Goal: Information Seeking & Learning: Find specific fact

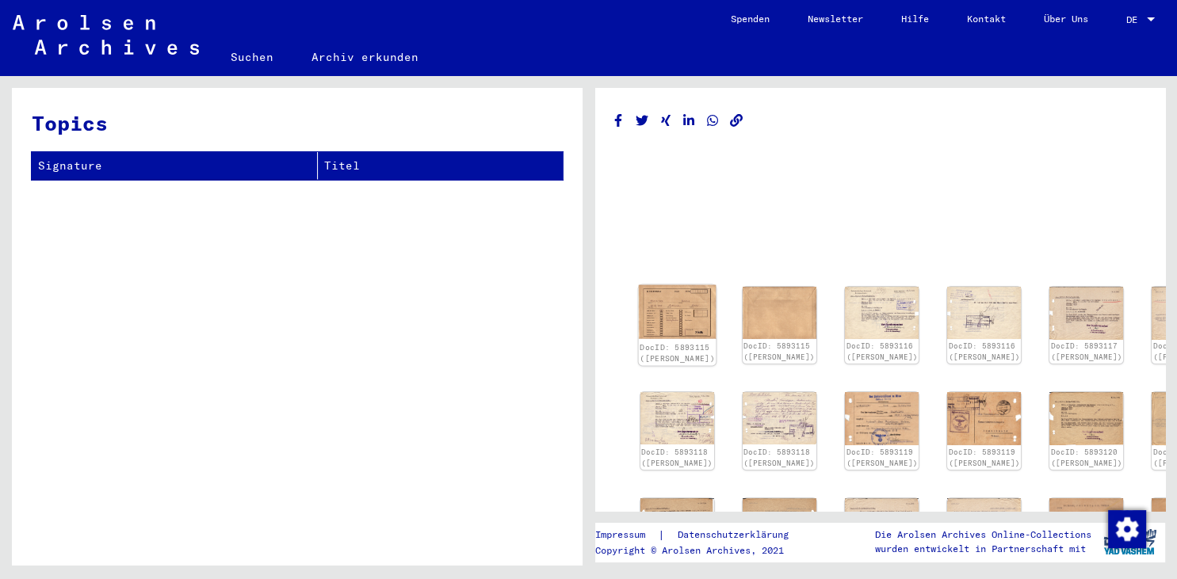
click at [677, 307] on img at bounding box center [677, 312] width 78 height 55
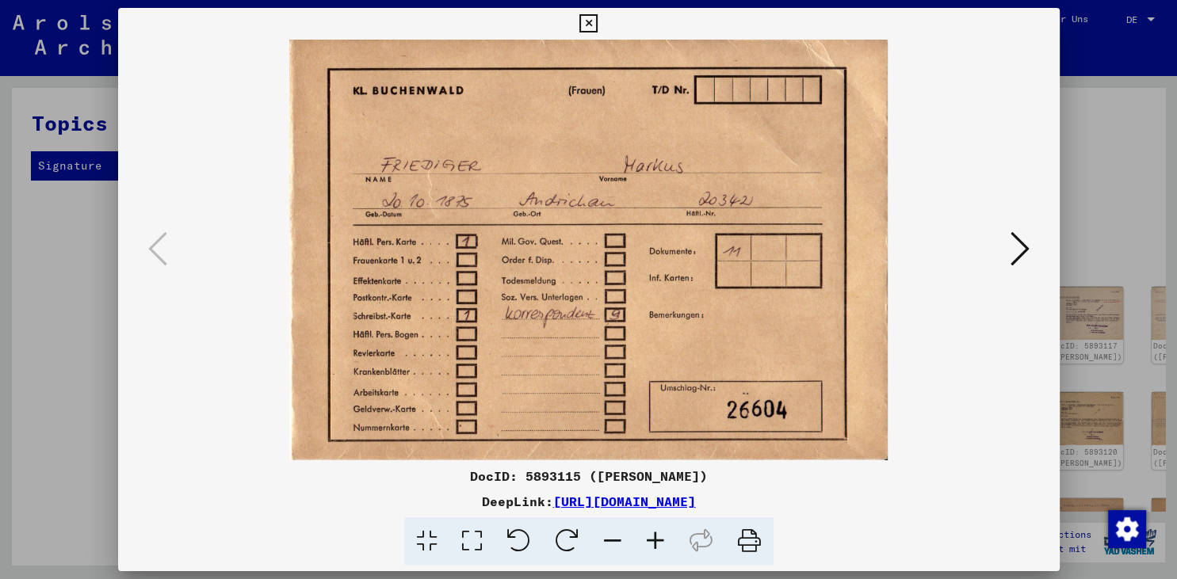
click at [1029, 255] on icon at bounding box center [1019, 249] width 19 height 38
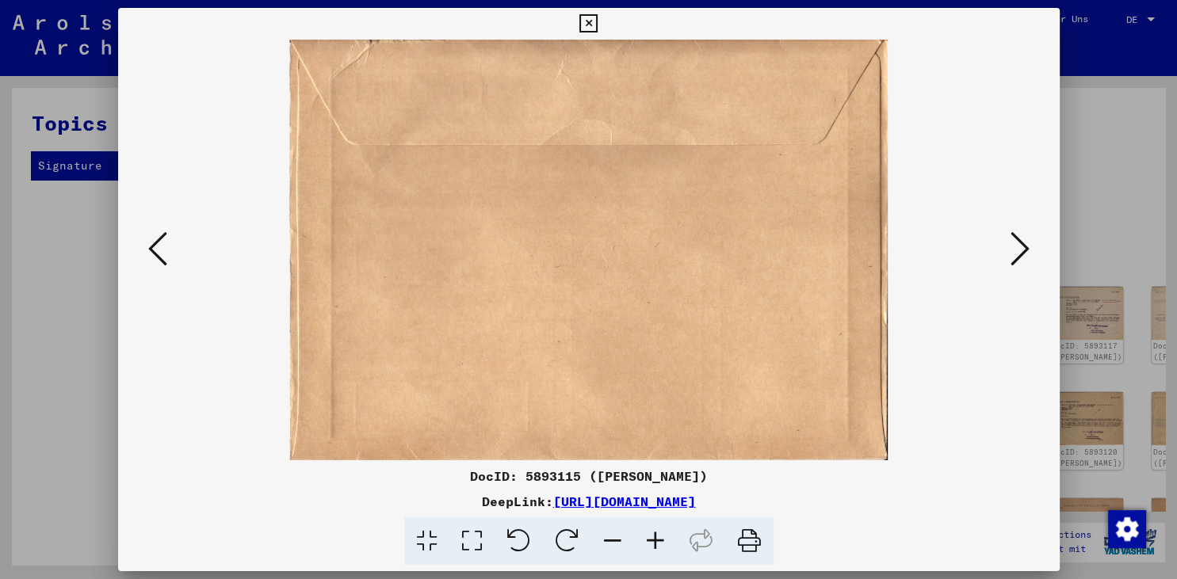
click at [1029, 255] on icon at bounding box center [1019, 249] width 19 height 38
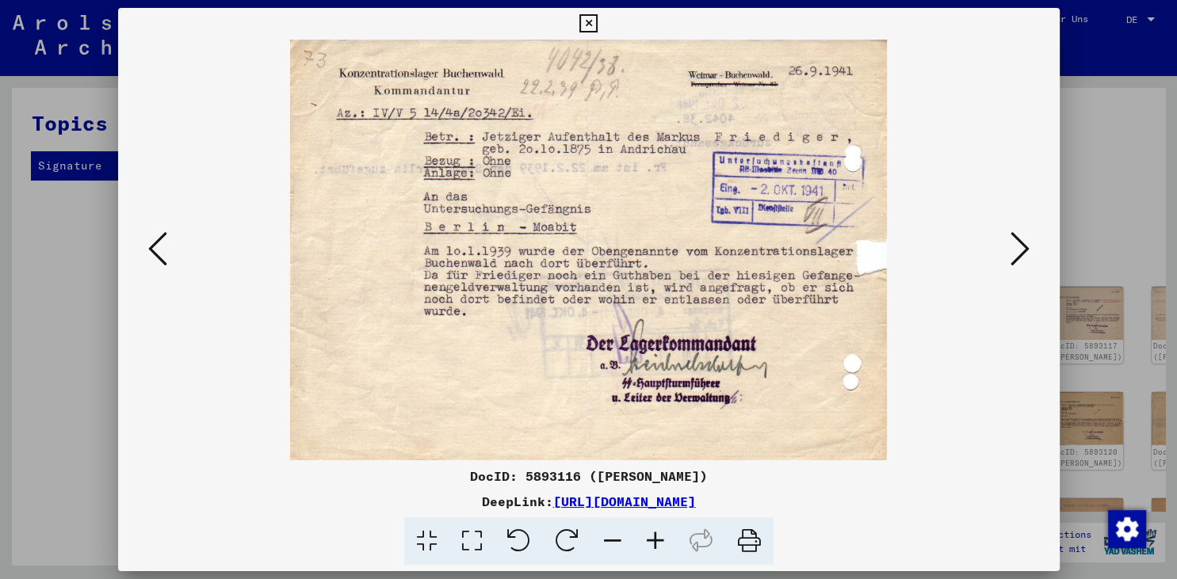
click at [1029, 255] on icon at bounding box center [1019, 249] width 19 height 38
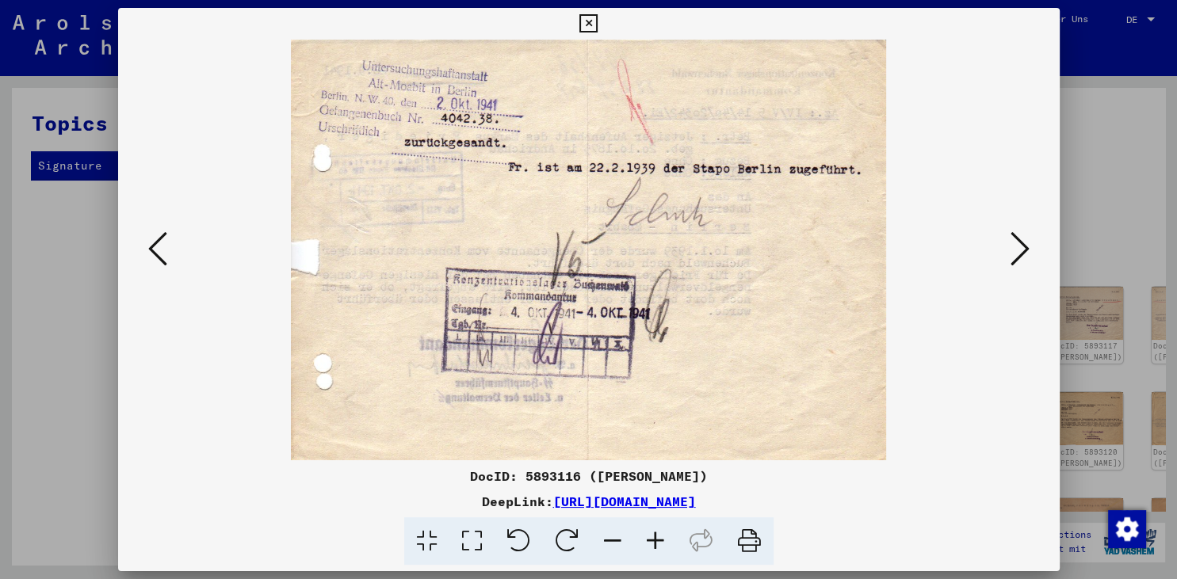
click at [1029, 255] on icon at bounding box center [1019, 249] width 19 height 38
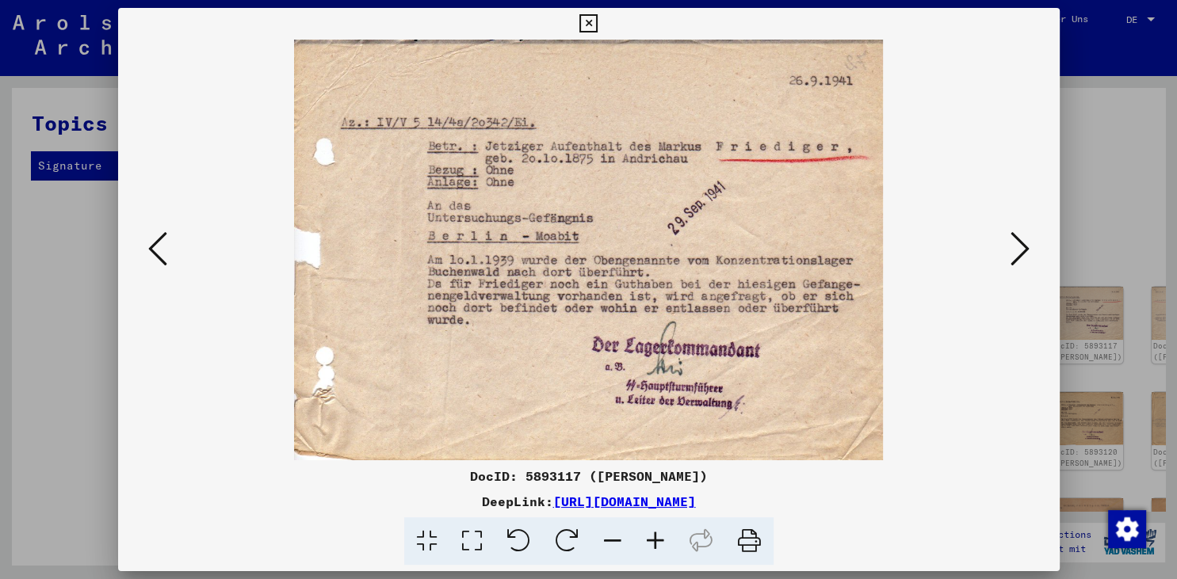
click at [1029, 255] on icon at bounding box center [1019, 249] width 19 height 38
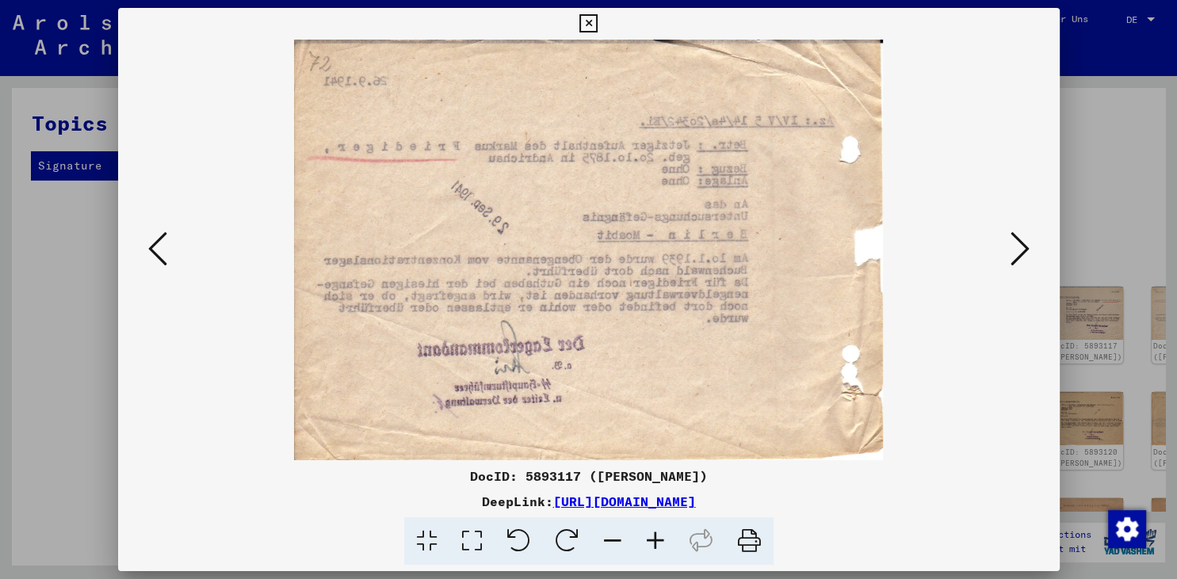
click at [1029, 255] on icon at bounding box center [1019, 249] width 19 height 38
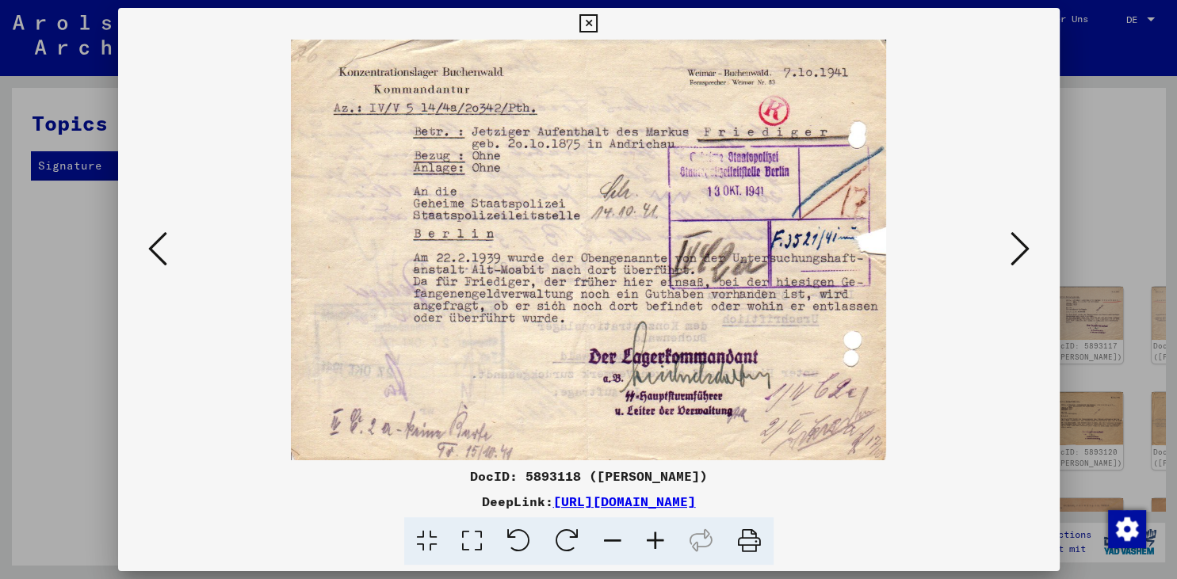
click at [1029, 255] on icon at bounding box center [1019, 249] width 19 height 38
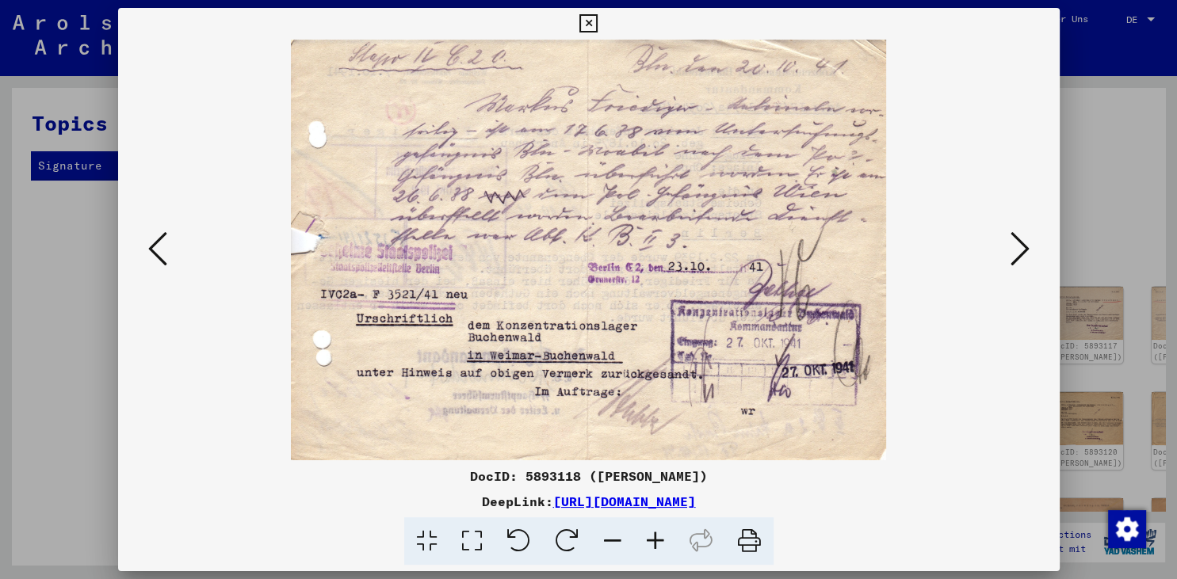
click at [1029, 255] on icon at bounding box center [1019, 249] width 19 height 38
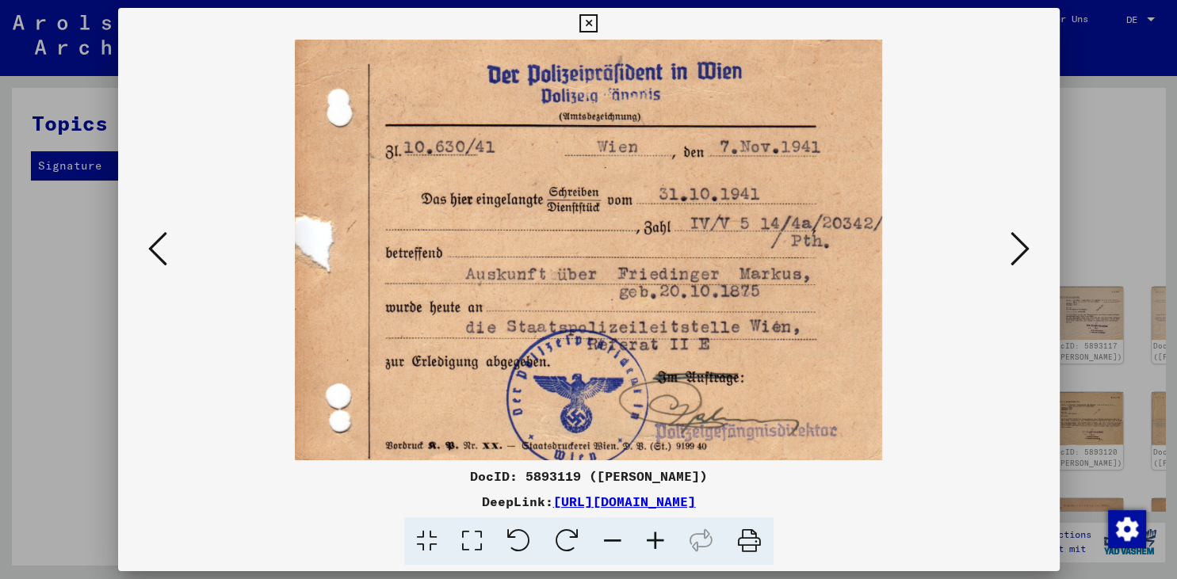
click at [173, 254] on img at bounding box center [589, 250] width 834 height 421
click at [151, 255] on icon at bounding box center [157, 249] width 19 height 38
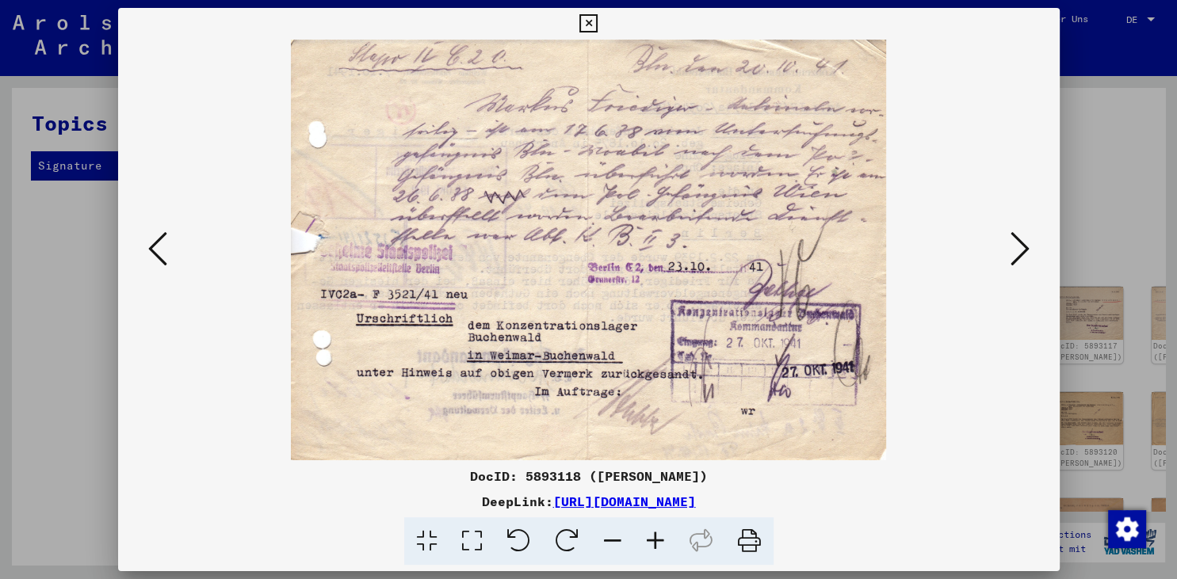
click at [1025, 251] on icon at bounding box center [1019, 249] width 19 height 38
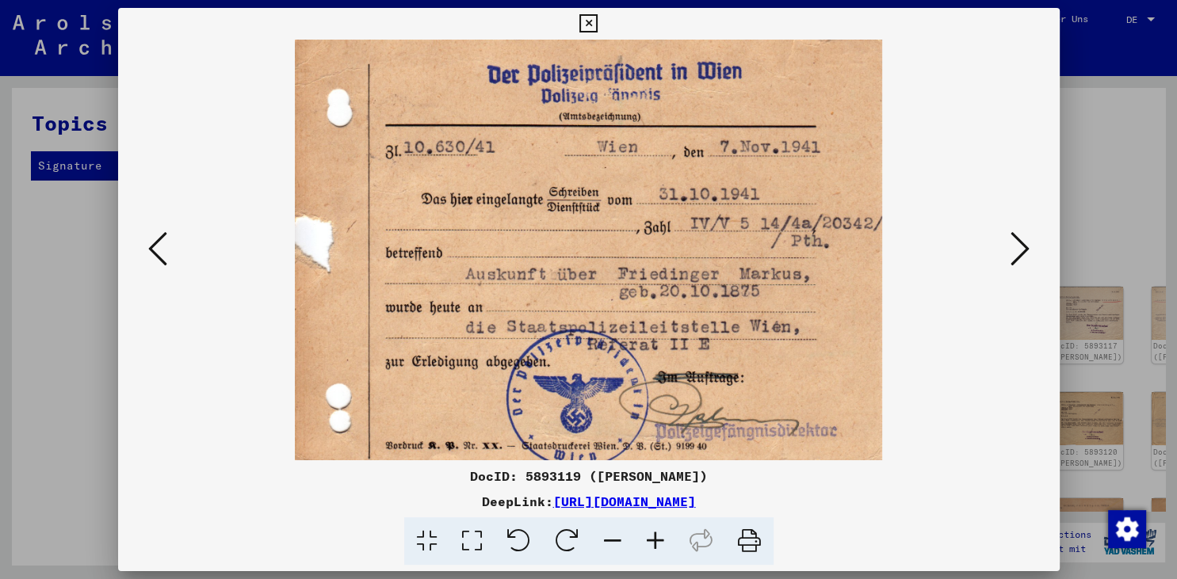
click at [1025, 251] on icon at bounding box center [1019, 249] width 19 height 38
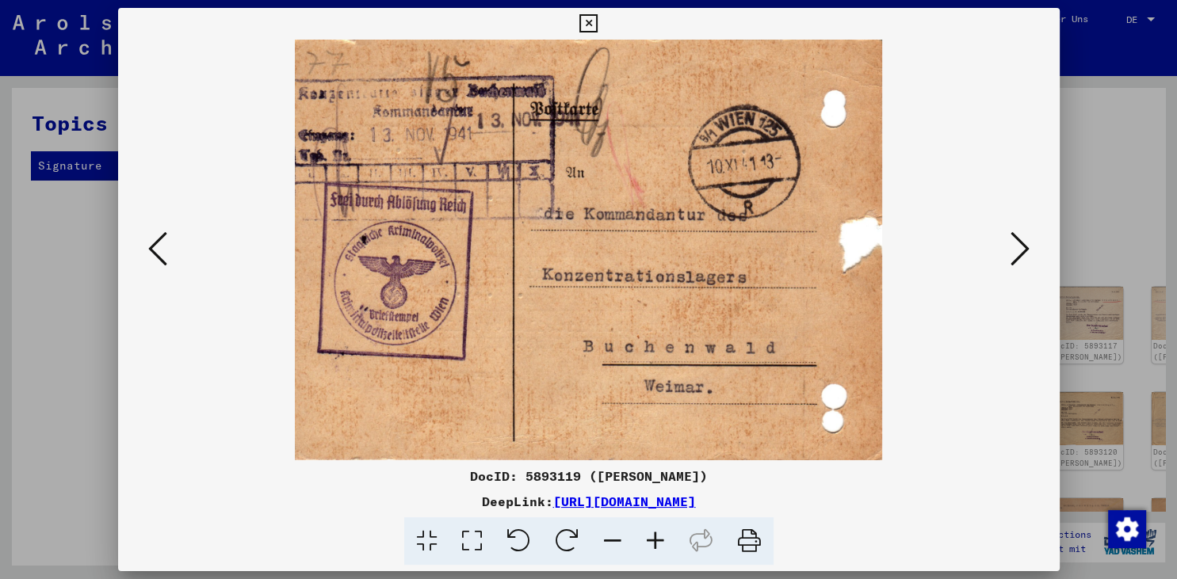
click at [1025, 251] on icon at bounding box center [1019, 249] width 19 height 38
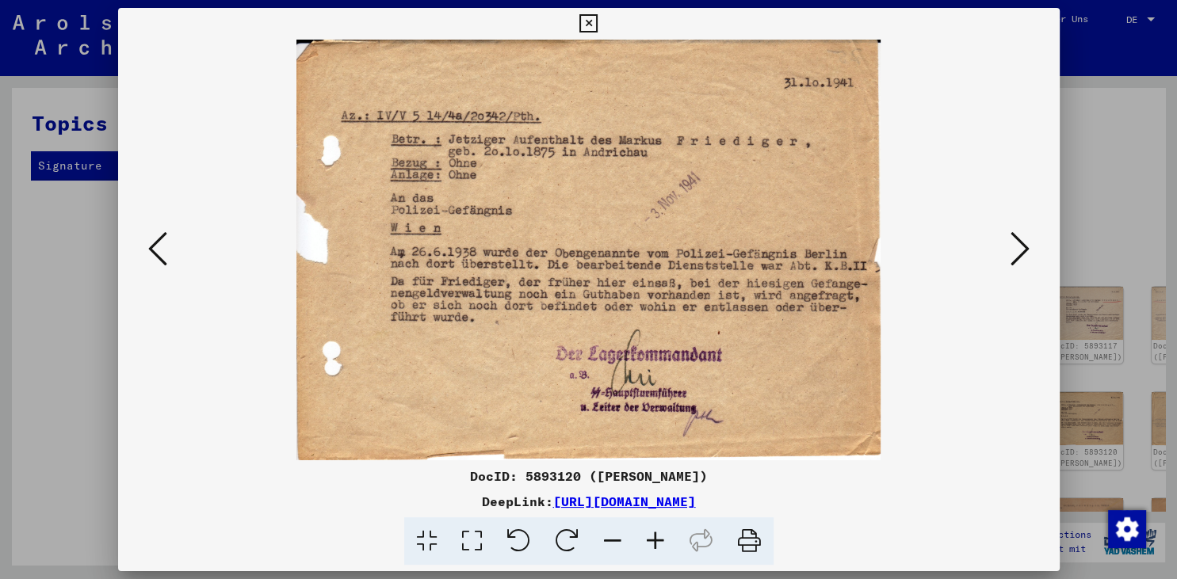
click at [1025, 251] on icon at bounding box center [1019, 249] width 19 height 38
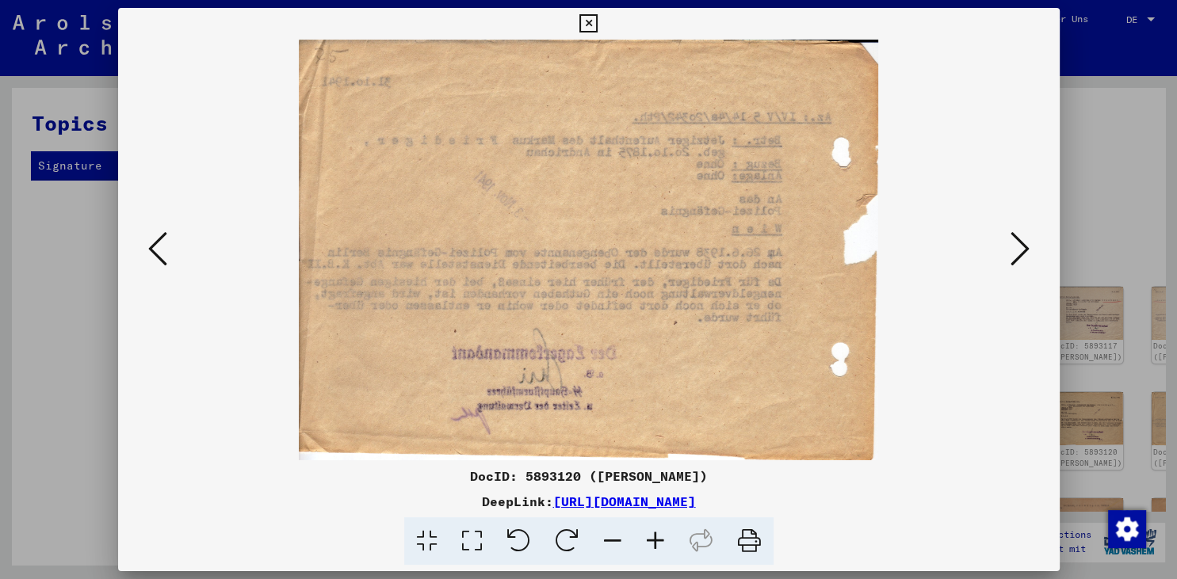
click at [1025, 251] on icon at bounding box center [1019, 249] width 19 height 38
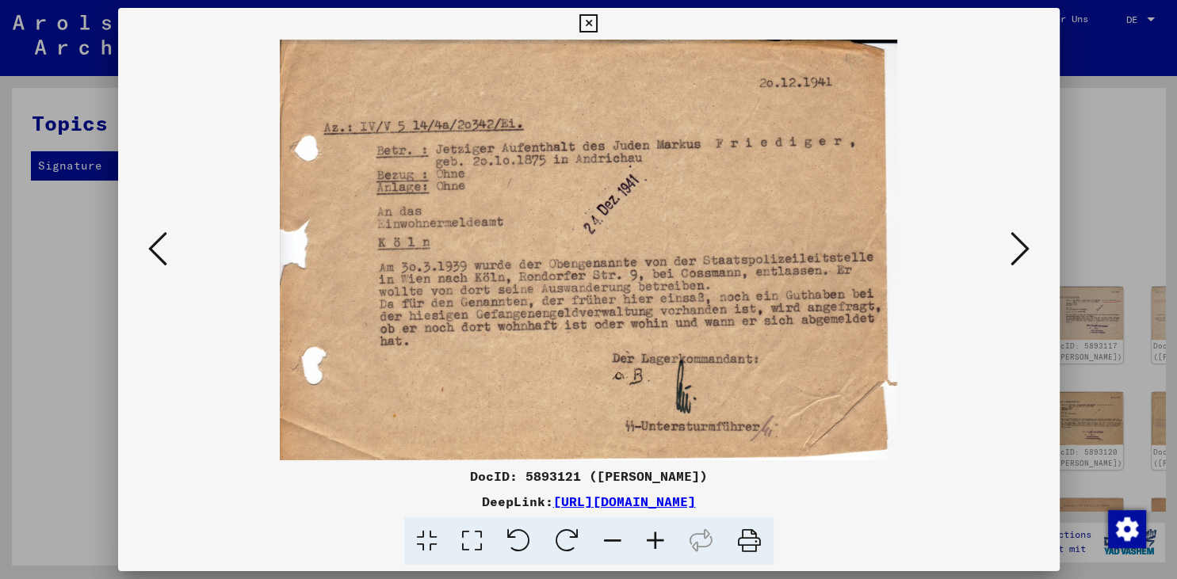
click at [1027, 253] on icon at bounding box center [1019, 249] width 19 height 38
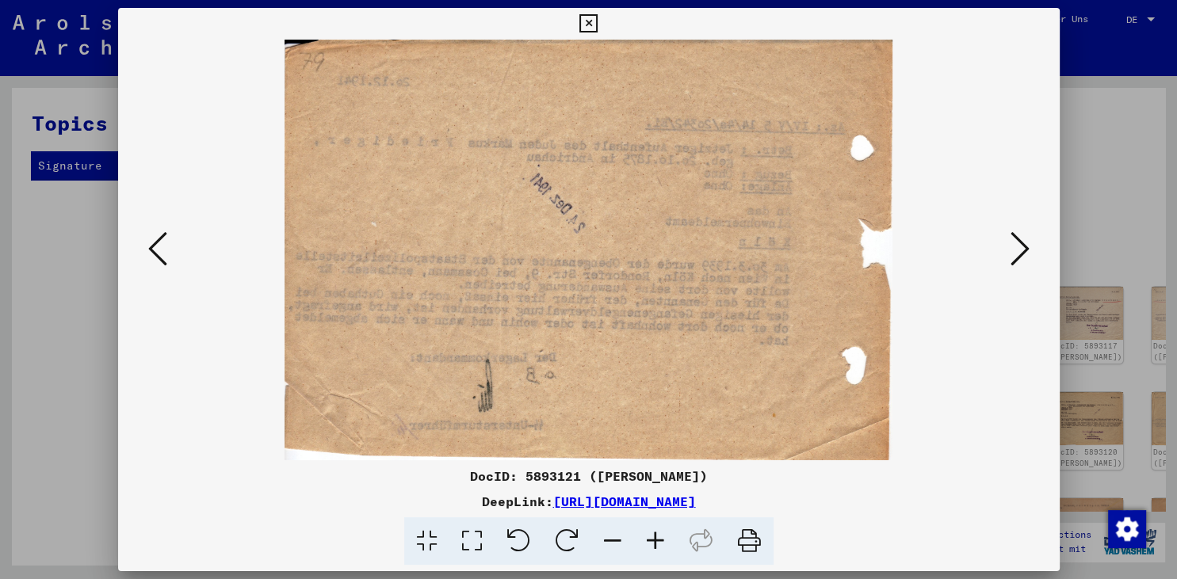
click at [1027, 253] on icon at bounding box center [1019, 249] width 19 height 38
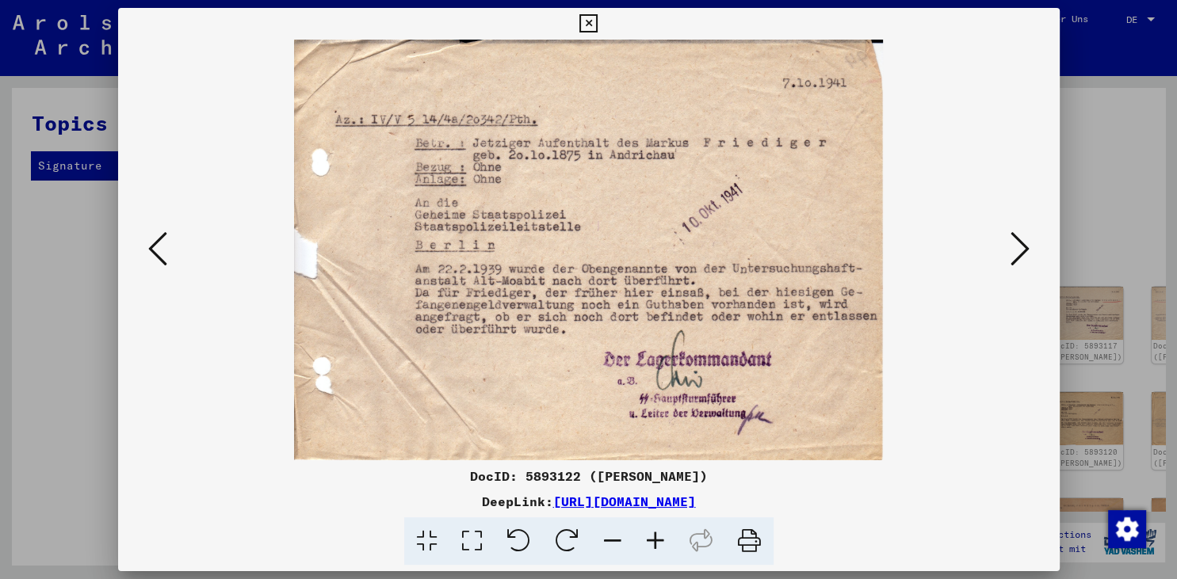
click at [1027, 253] on icon at bounding box center [1019, 249] width 19 height 38
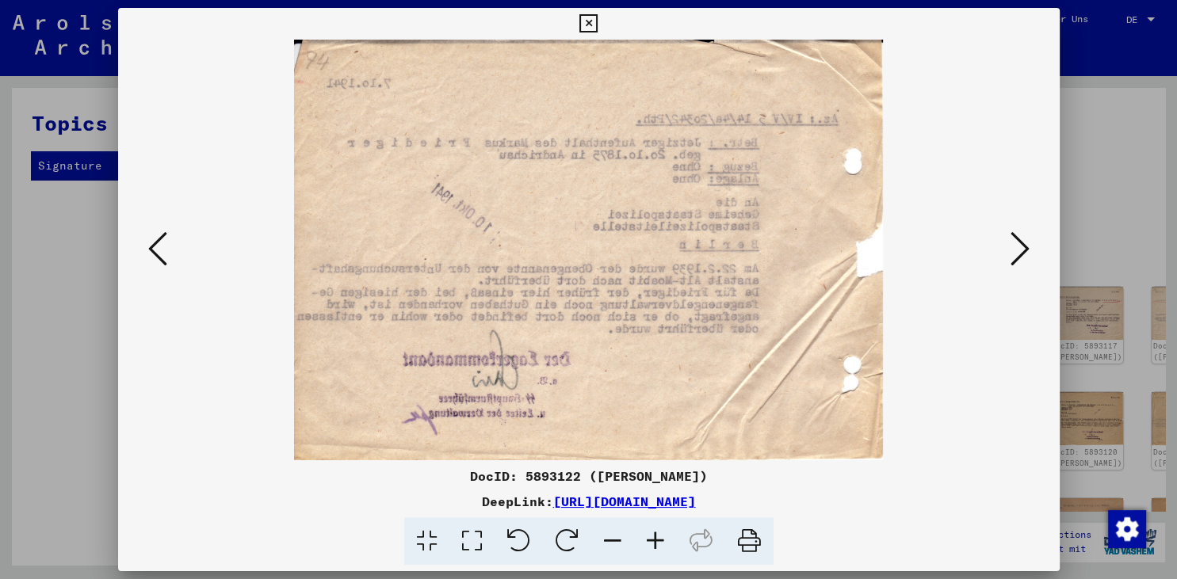
click at [1027, 253] on icon at bounding box center [1019, 249] width 19 height 38
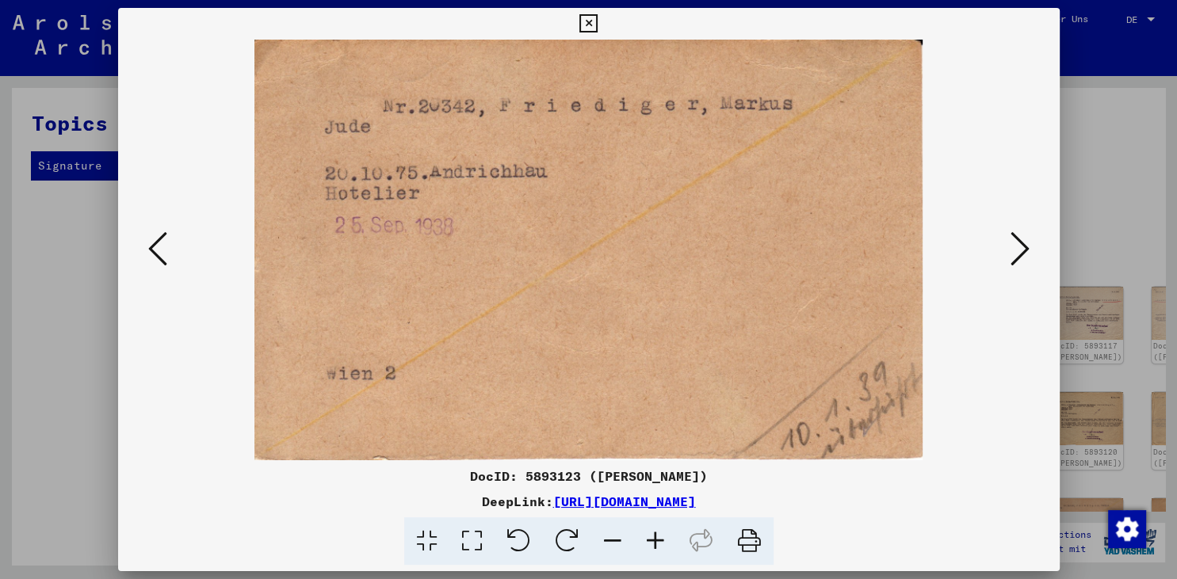
click at [1027, 253] on icon at bounding box center [1019, 249] width 19 height 38
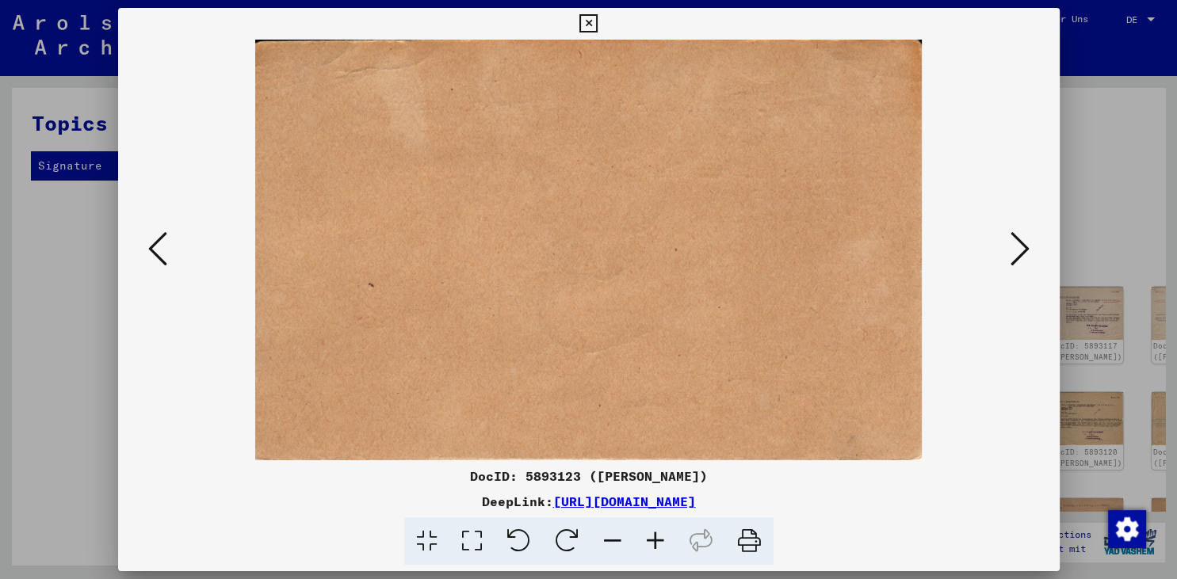
click at [1027, 253] on icon at bounding box center [1019, 249] width 19 height 38
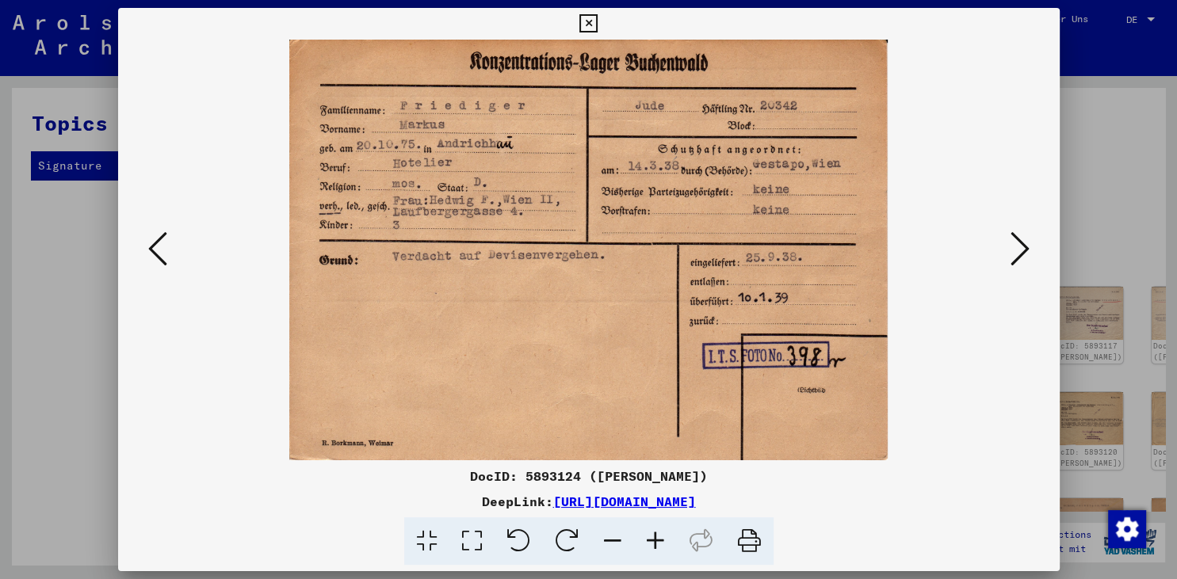
click at [1027, 253] on icon at bounding box center [1019, 249] width 19 height 38
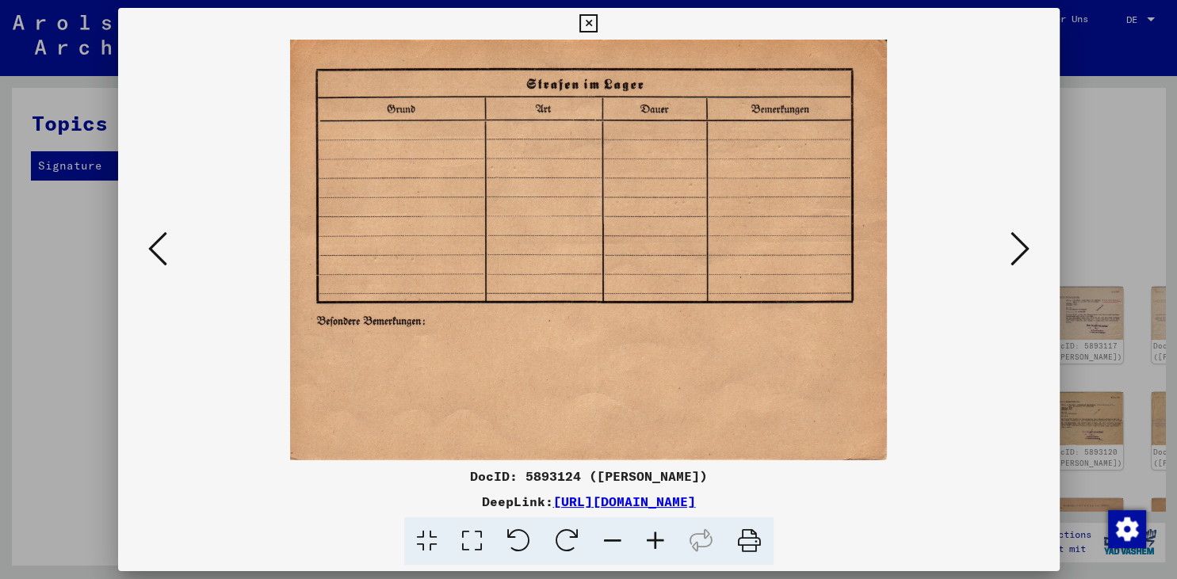
click at [1027, 253] on icon at bounding box center [1019, 249] width 19 height 38
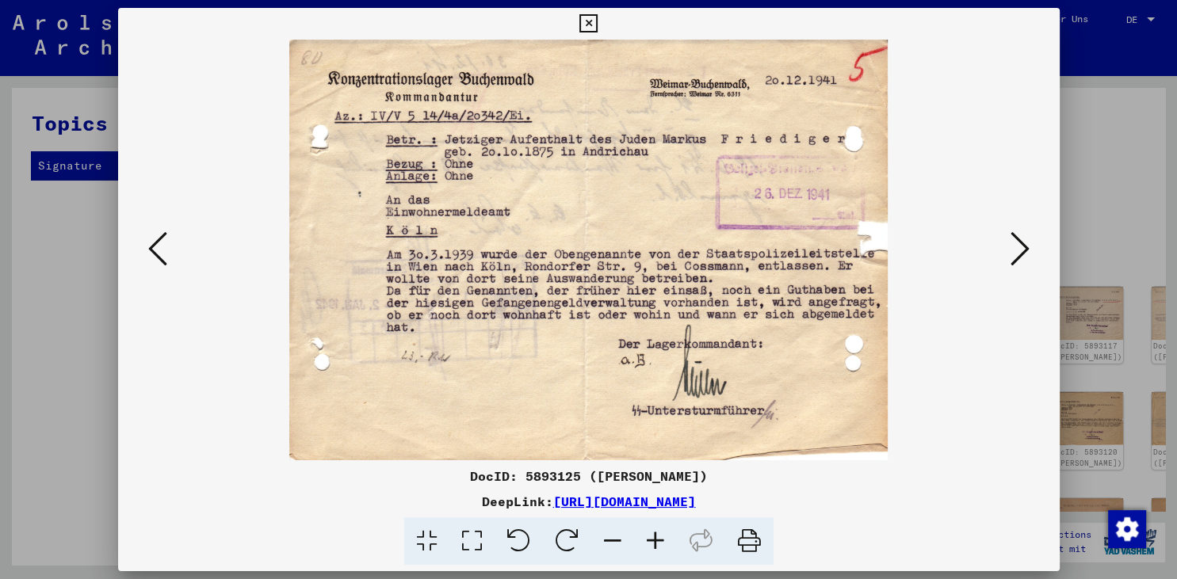
click at [1021, 258] on icon at bounding box center [1019, 249] width 19 height 38
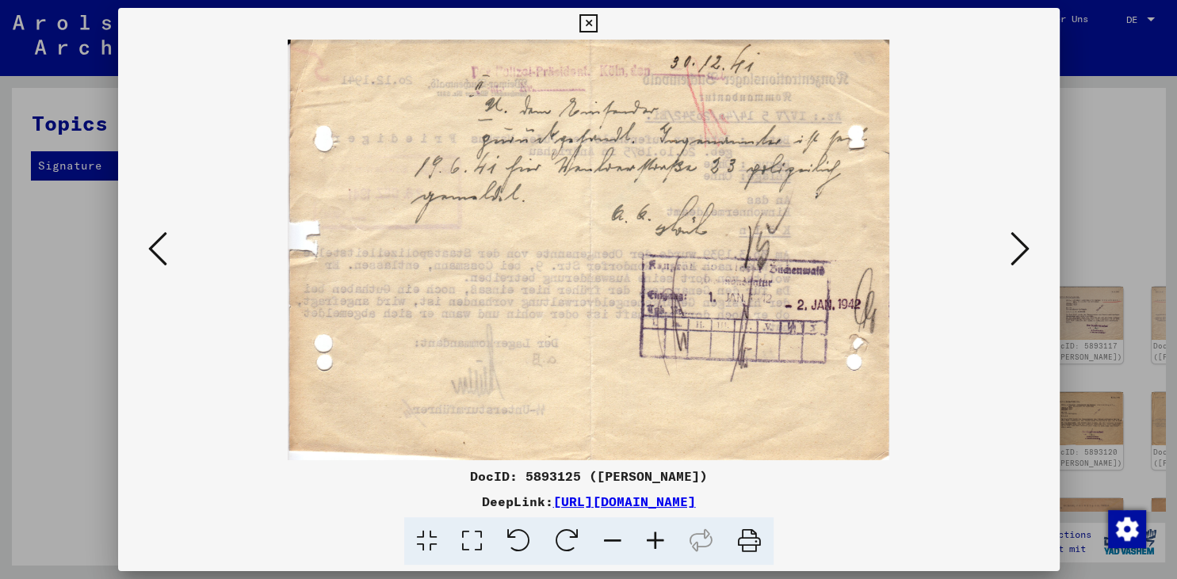
click at [1021, 258] on icon at bounding box center [1019, 249] width 19 height 38
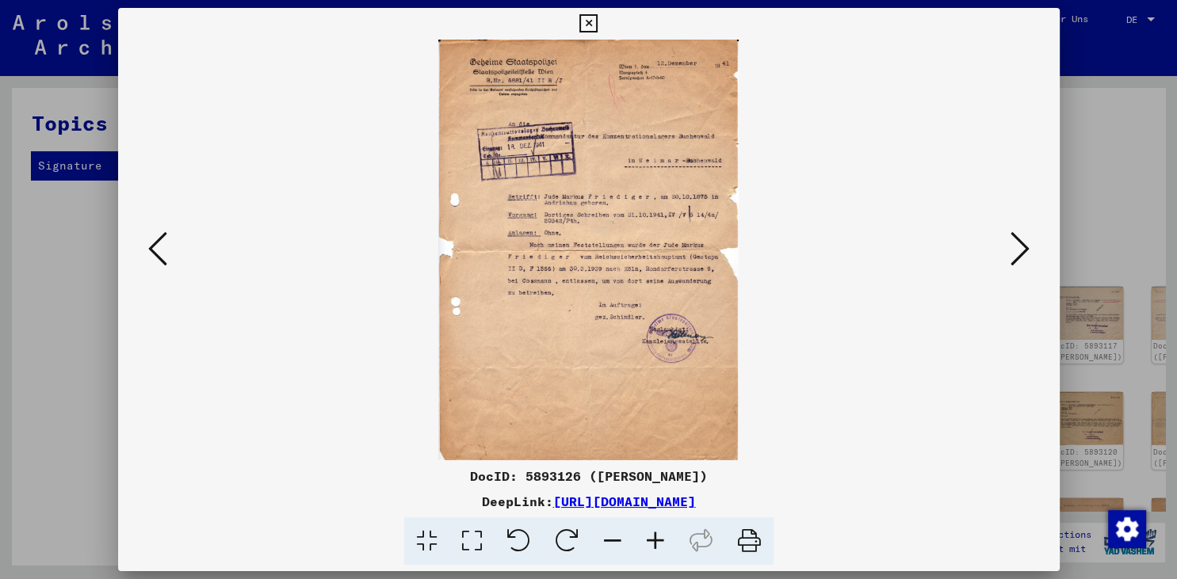
click at [604, 320] on img at bounding box center [589, 250] width 834 height 421
click at [656, 547] on icon at bounding box center [655, 541] width 43 height 48
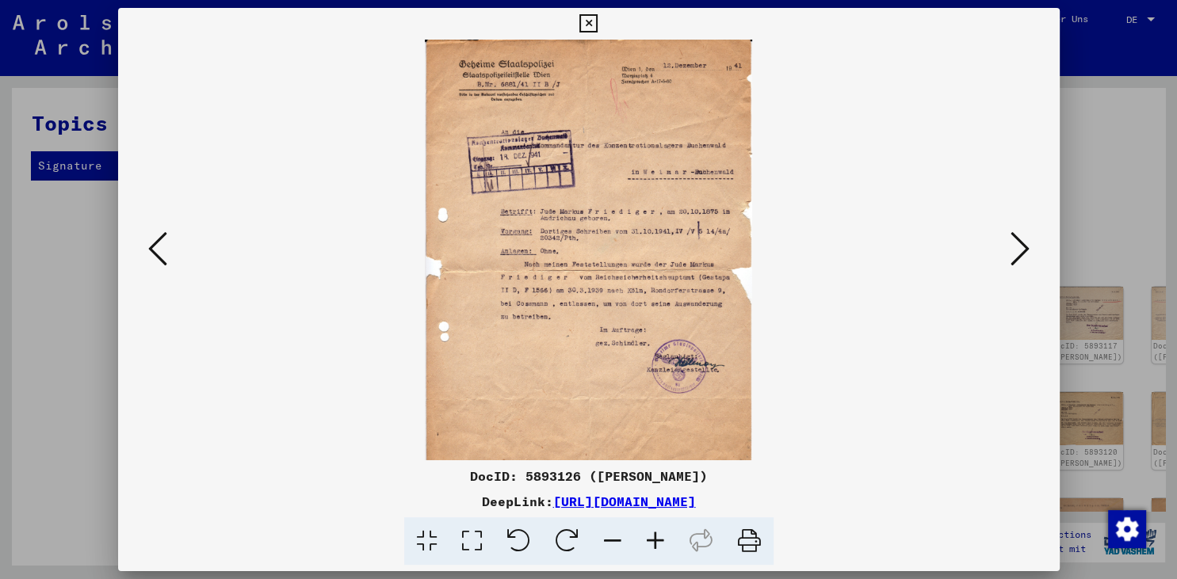
click at [656, 547] on icon at bounding box center [655, 541] width 43 height 48
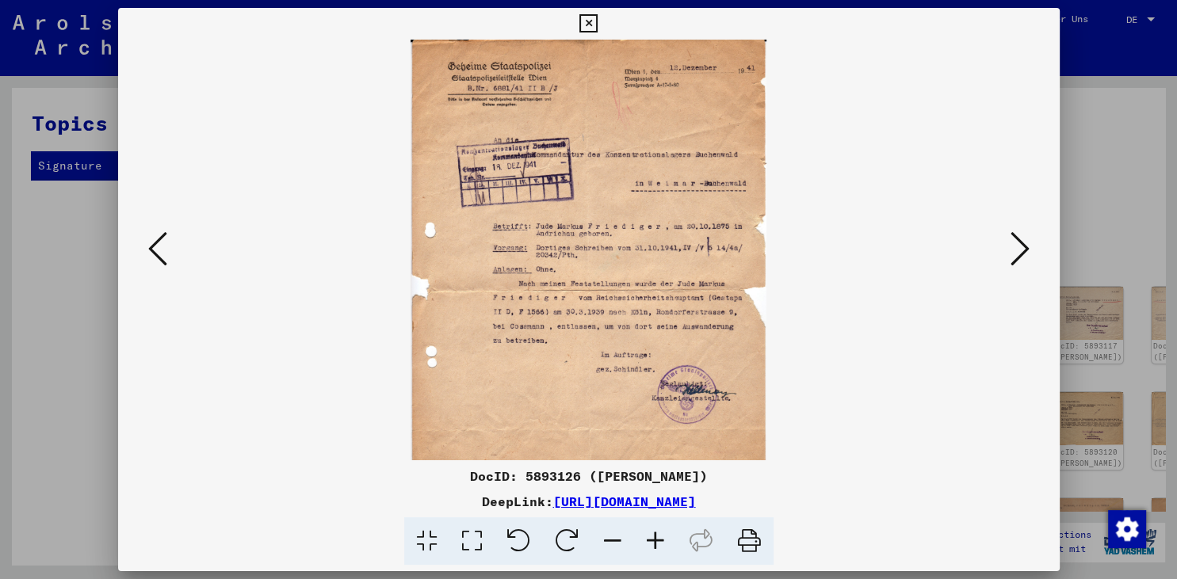
click at [656, 547] on icon at bounding box center [655, 541] width 43 height 48
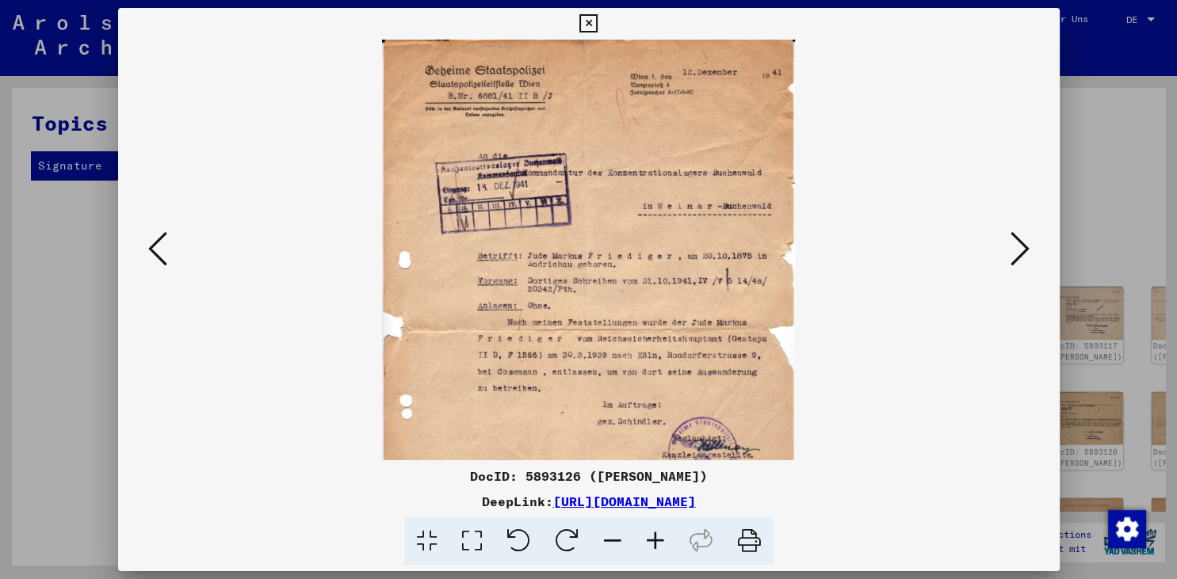
click at [656, 547] on icon at bounding box center [655, 541] width 43 height 48
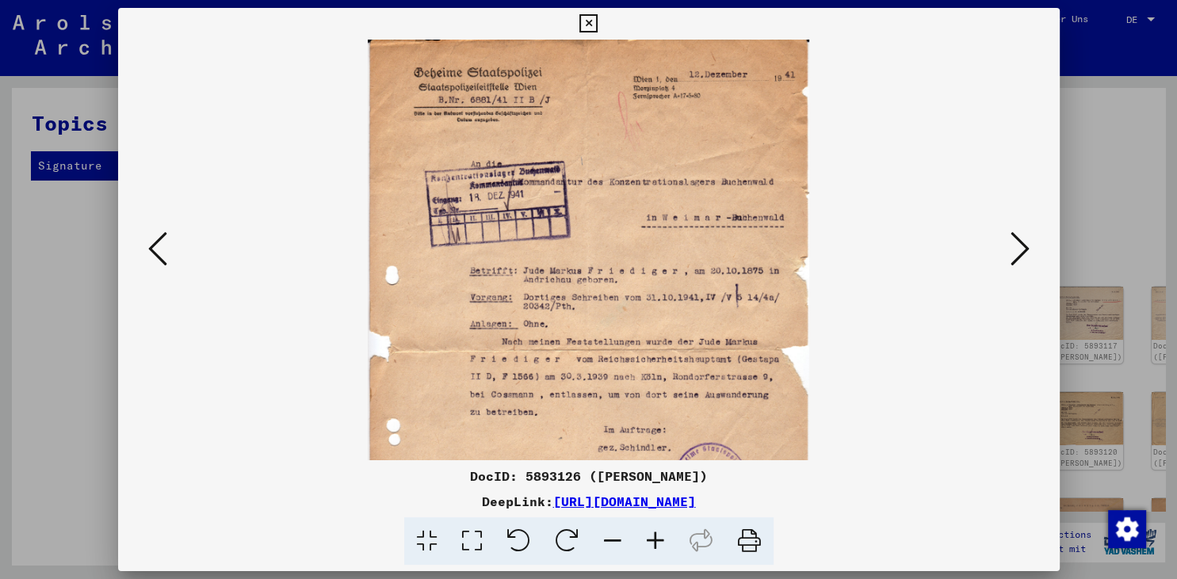
click at [656, 547] on icon at bounding box center [655, 541] width 43 height 48
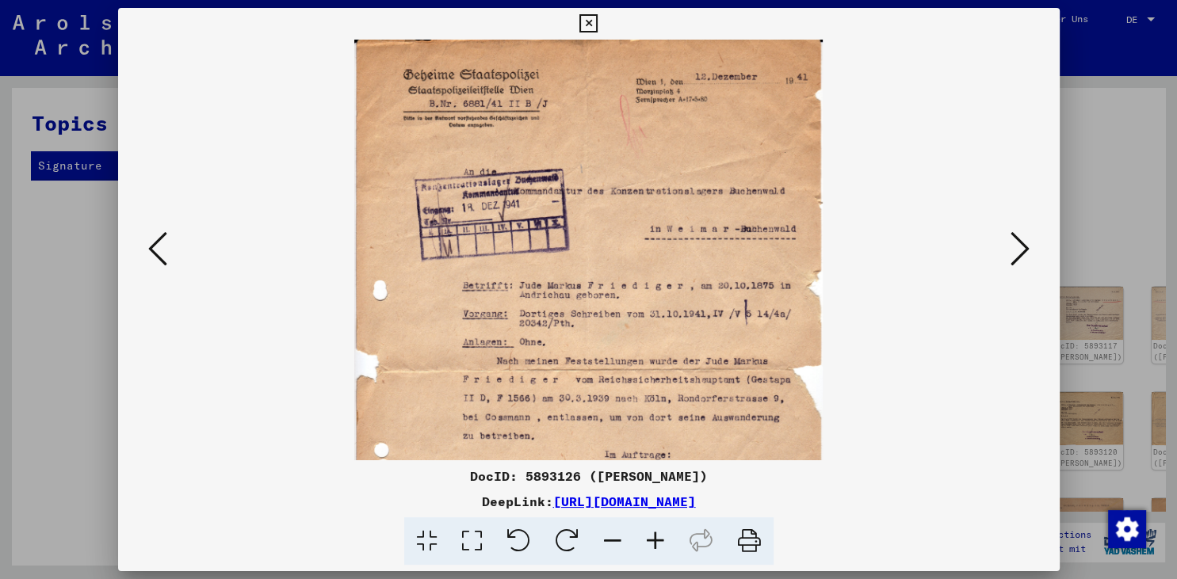
click at [656, 547] on icon at bounding box center [655, 541] width 43 height 48
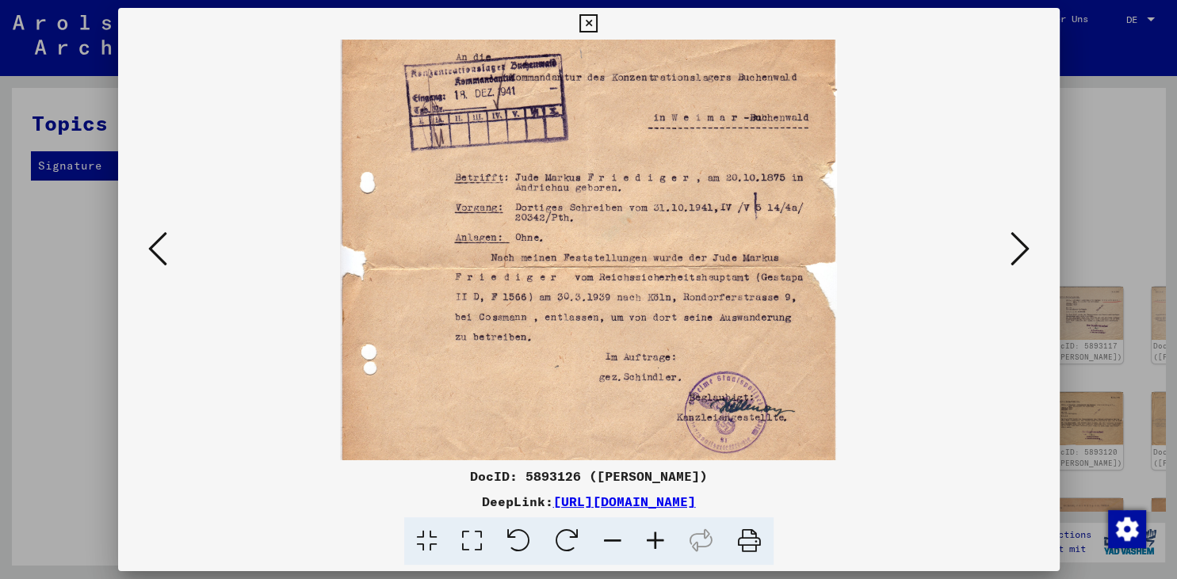
scroll to position [124, 0]
drag, startPoint x: 597, startPoint y: 292, endPoint x: 590, endPoint y: 172, distance: 120.7
click at [590, 172] on img at bounding box center [588, 265] width 497 height 698
click at [1025, 253] on icon at bounding box center [1019, 249] width 19 height 38
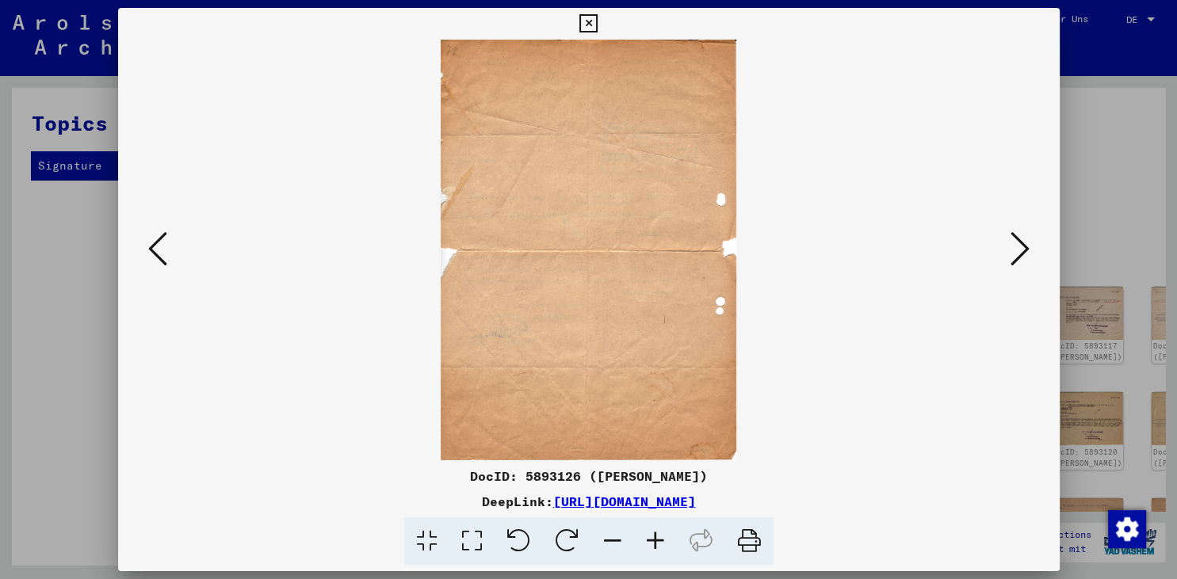
scroll to position [0, 0]
click at [1025, 253] on icon at bounding box center [1019, 249] width 19 height 38
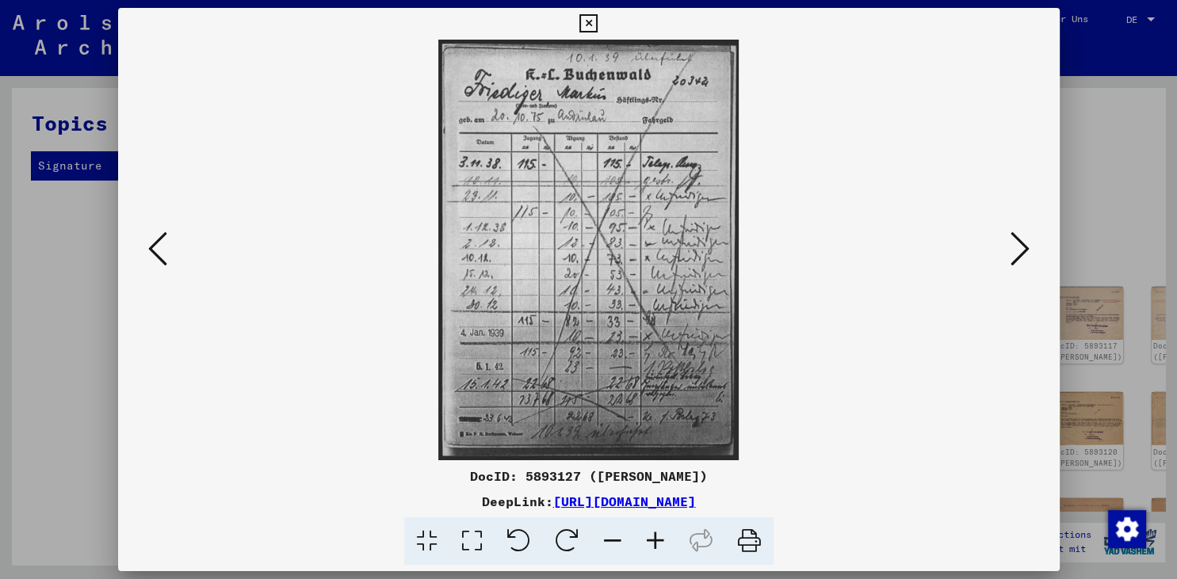
click at [1025, 253] on icon at bounding box center [1019, 249] width 19 height 38
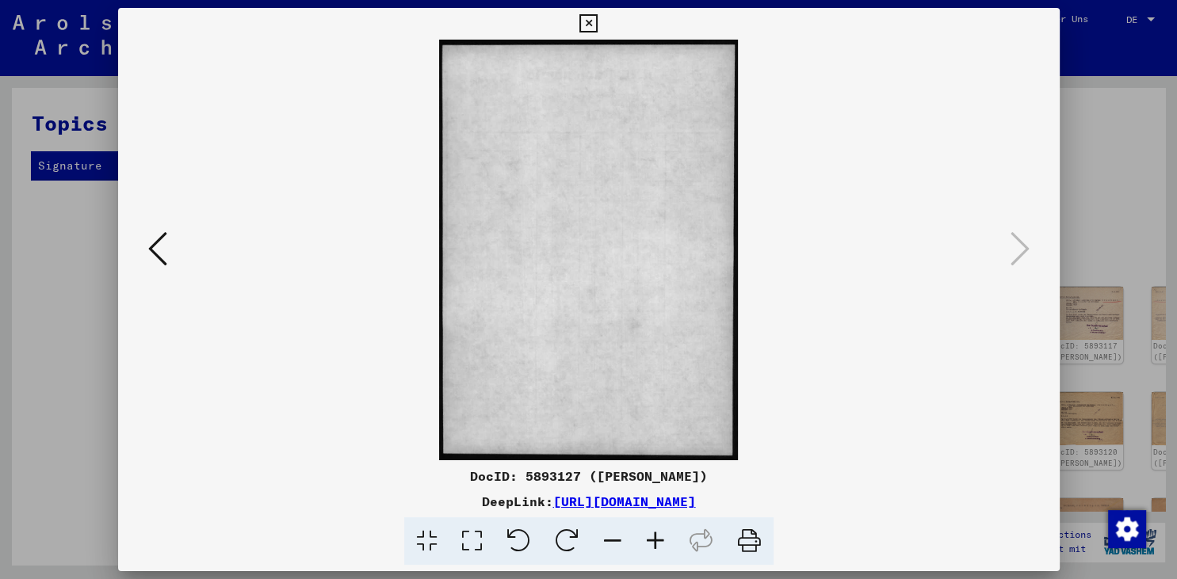
click at [166, 265] on button at bounding box center [157, 249] width 29 height 45
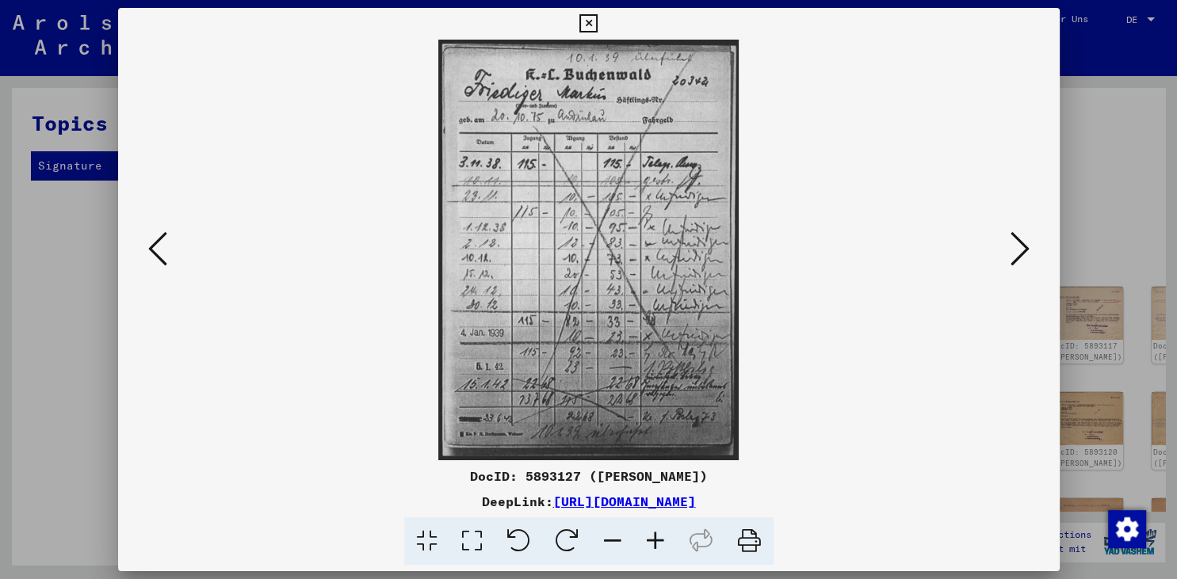
click at [166, 265] on button at bounding box center [157, 249] width 29 height 45
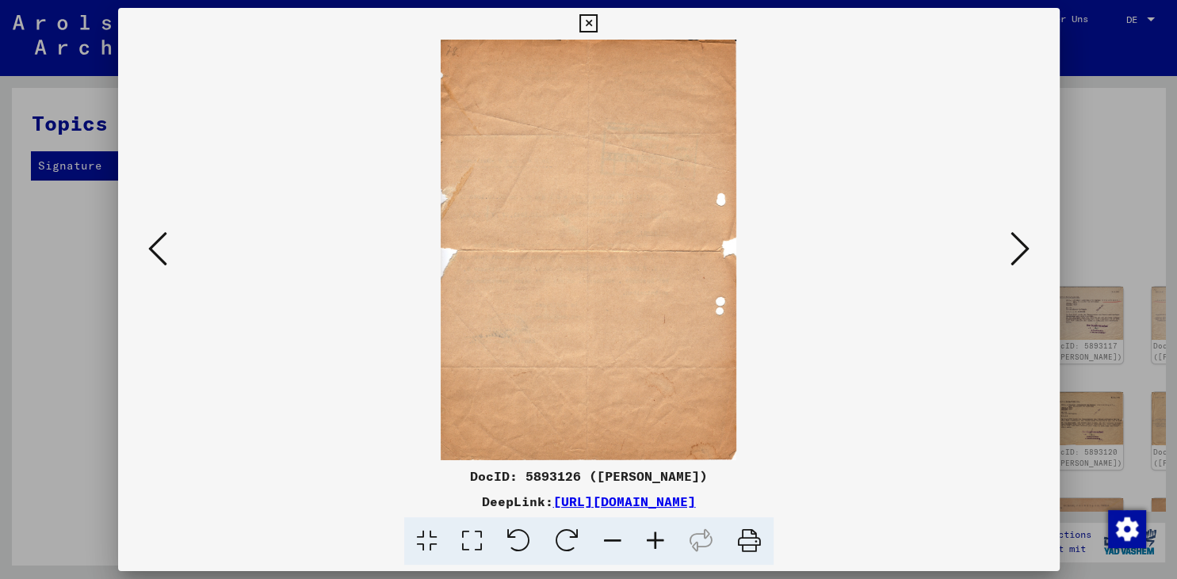
click at [166, 265] on button at bounding box center [157, 249] width 29 height 45
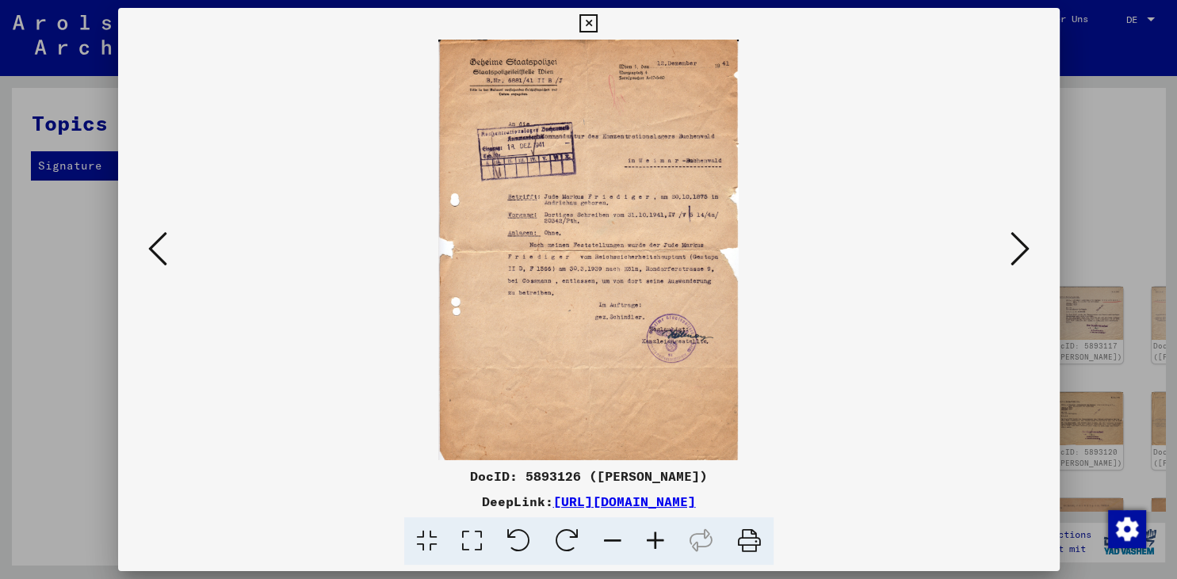
click at [660, 543] on icon at bounding box center [655, 541] width 43 height 48
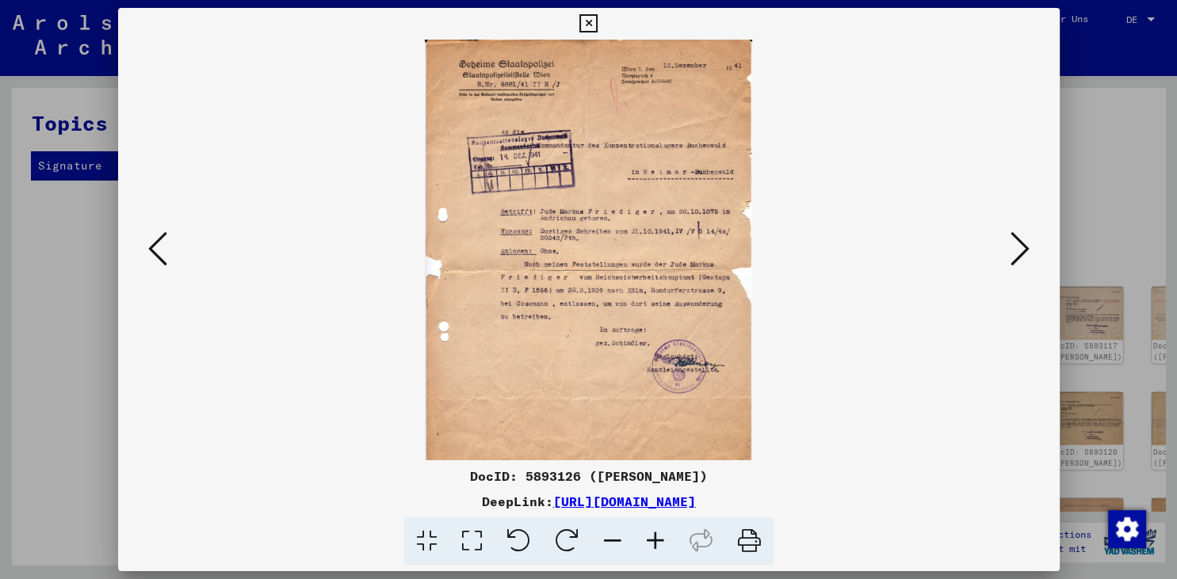
click at [660, 543] on icon at bounding box center [655, 541] width 43 height 48
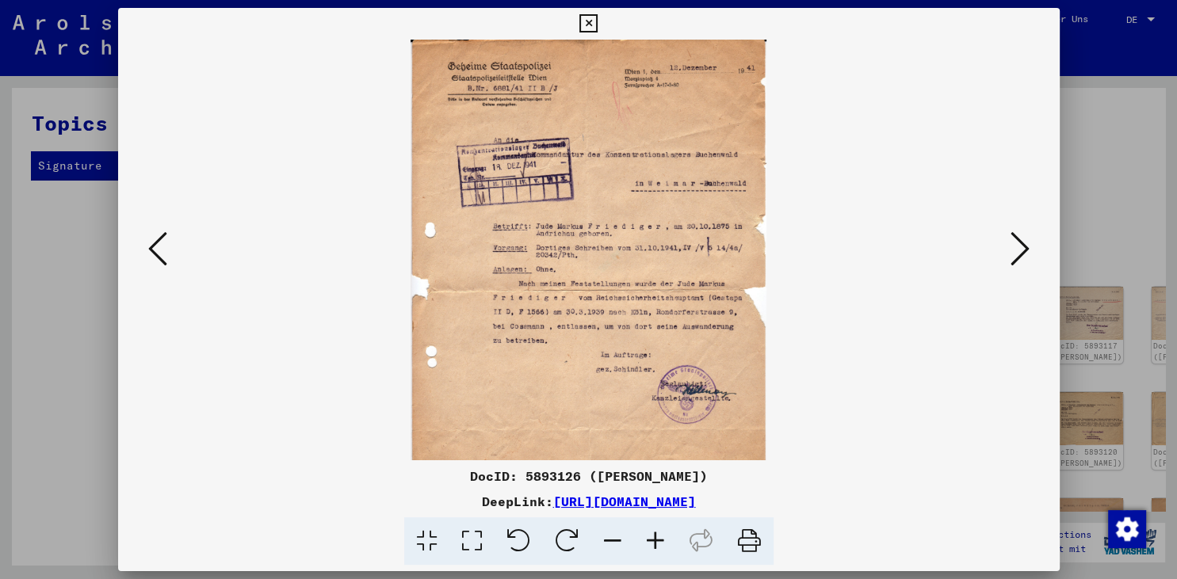
click at [660, 543] on icon at bounding box center [655, 541] width 43 height 48
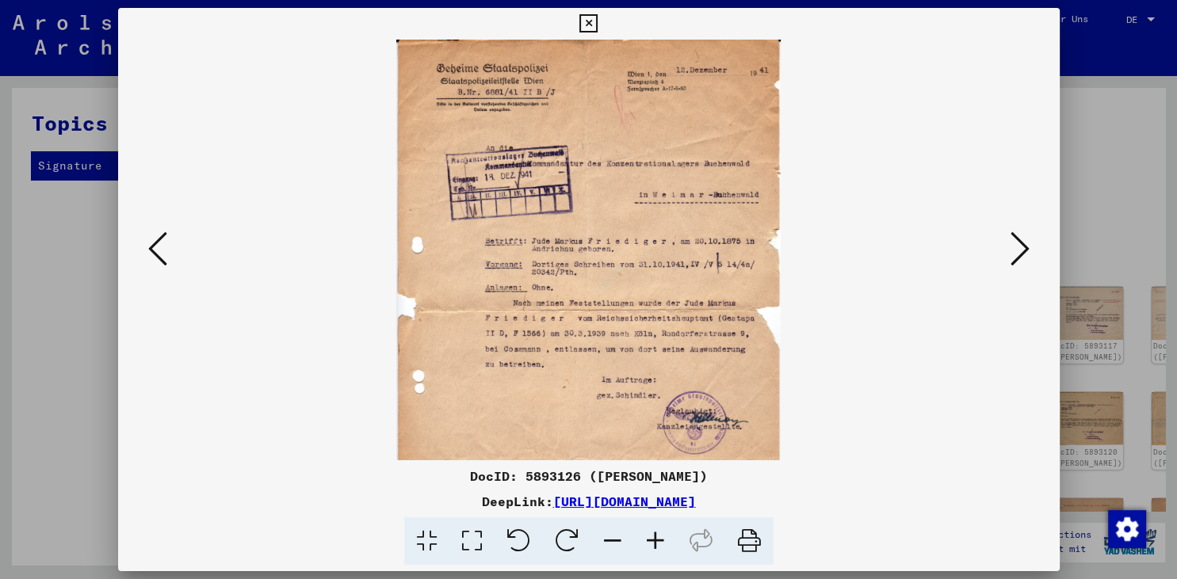
click at [660, 543] on icon at bounding box center [655, 541] width 43 height 48
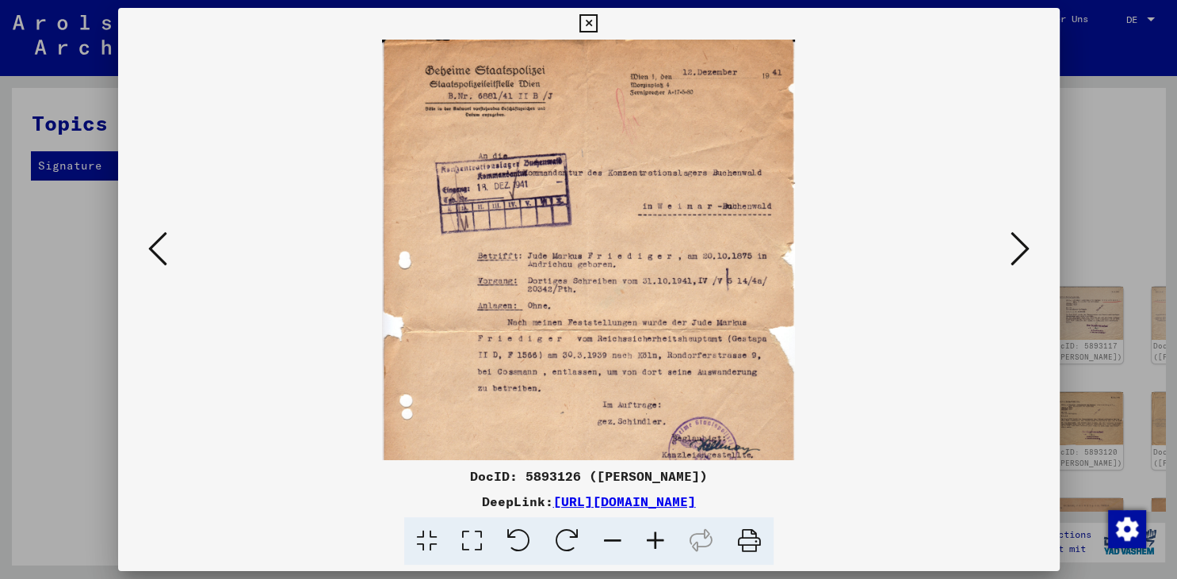
click at [660, 543] on icon at bounding box center [655, 541] width 43 height 48
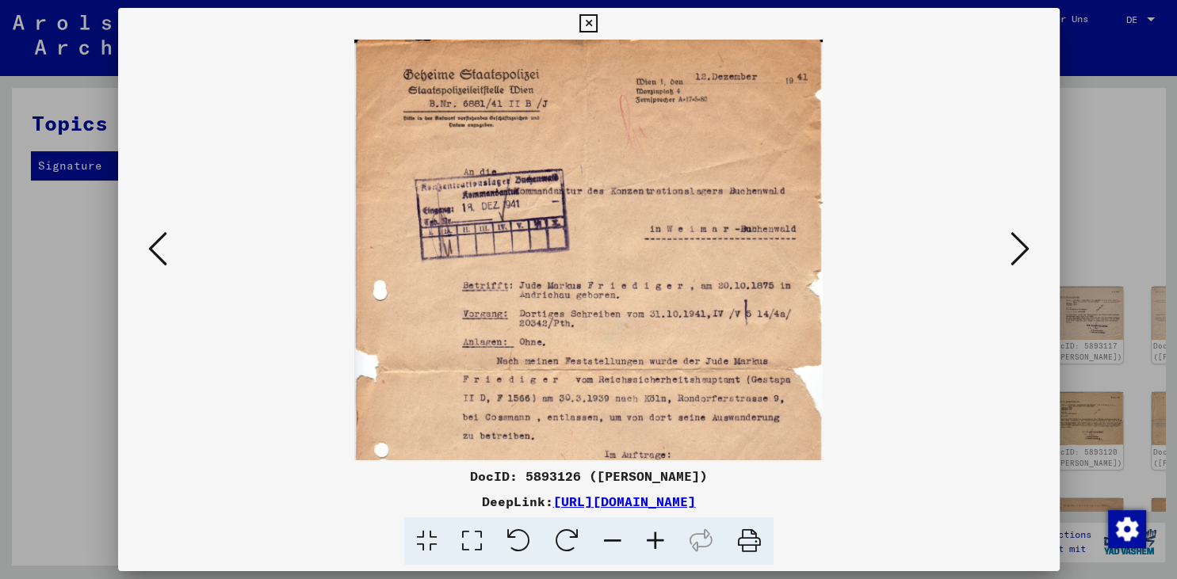
click at [660, 543] on icon at bounding box center [655, 541] width 43 height 48
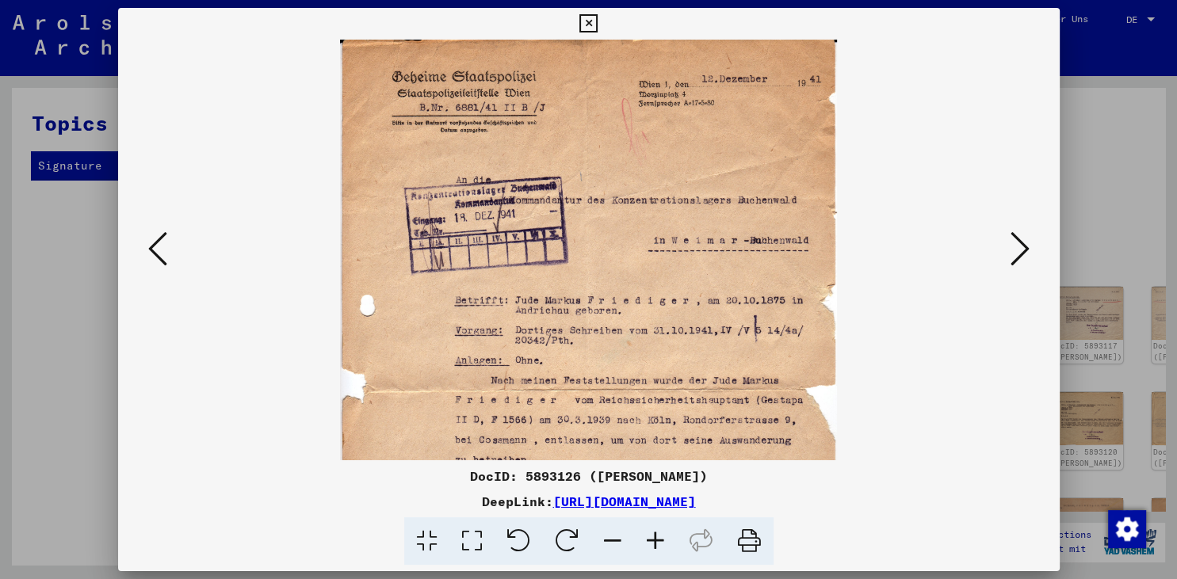
click at [660, 543] on icon at bounding box center [655, 541] width 43 height 48
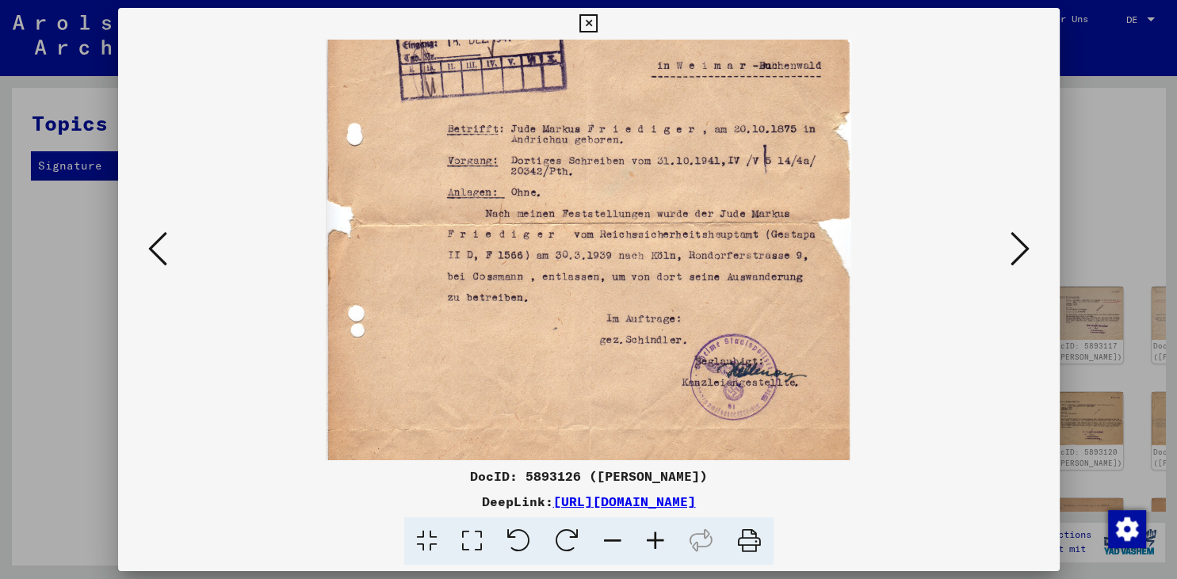
scroll to position [219, 0]
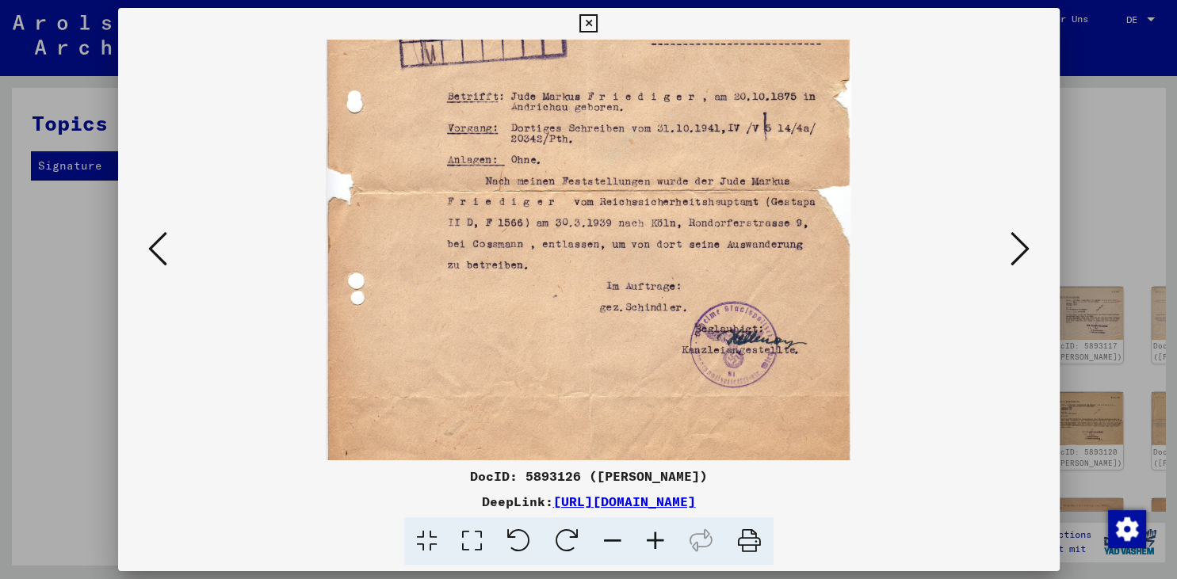
drag, startPoint x: 654, startPoint y: 330, endPoint x: 638, endPoint y: 113, distance: 217.7
click at [638, 113] on img at bounding box center [588, 190] width 525 height 738
click at [154, 255] on icon at bounding box center [157, 249] width 19 height 38
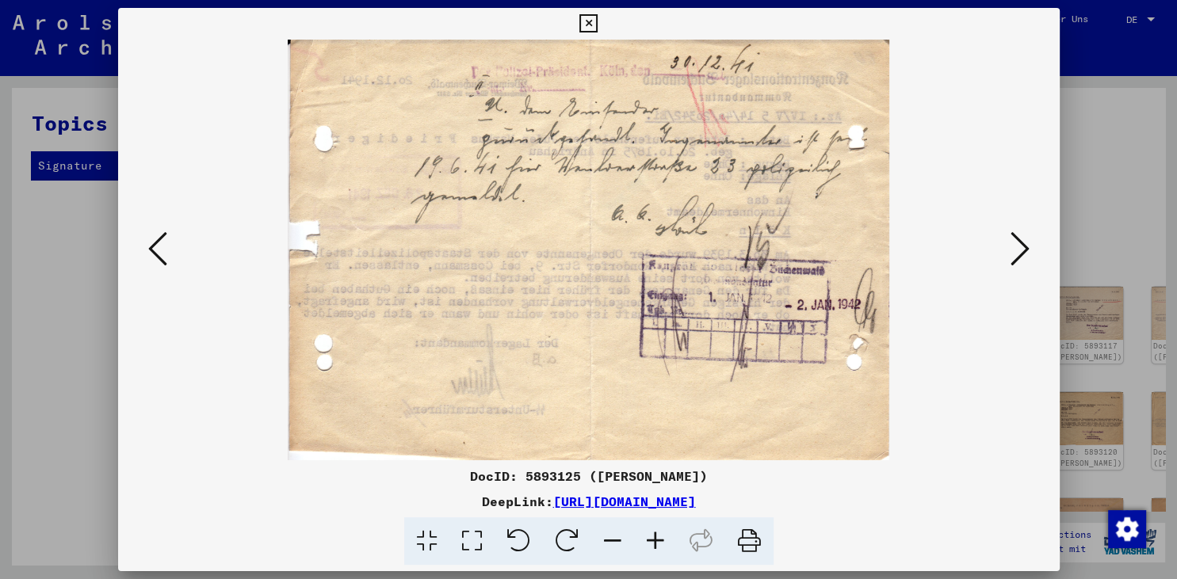
scroll to position [0, 0]
click at [151, 255] on icon at bounding box center [157, 249] width 19 height 38
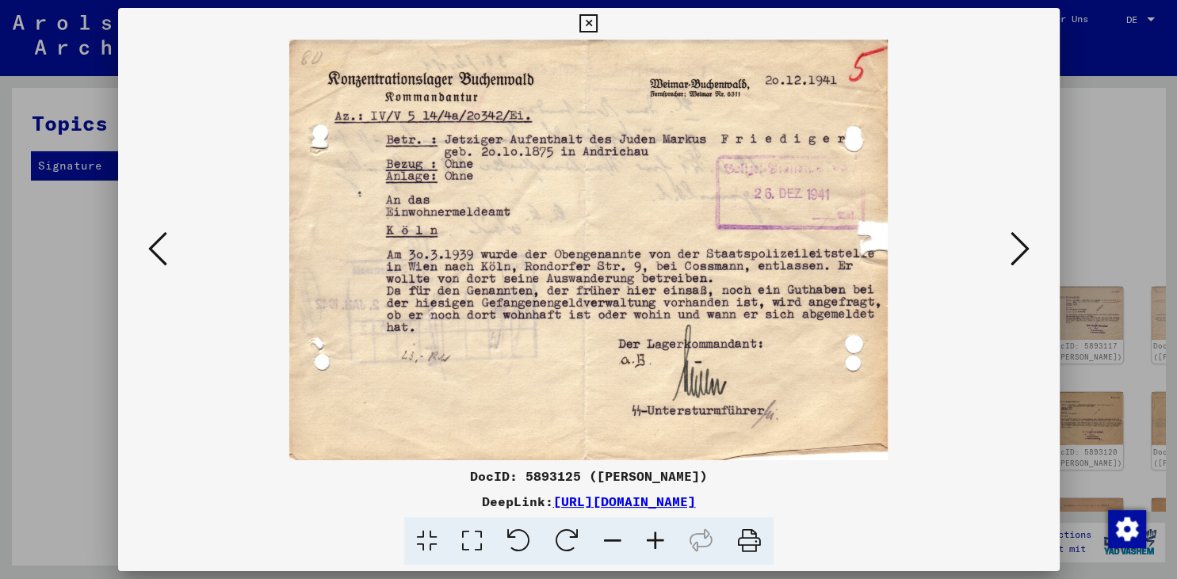
click at [149, 255] on icon at bounding box center [157, 249] width 19 height 38
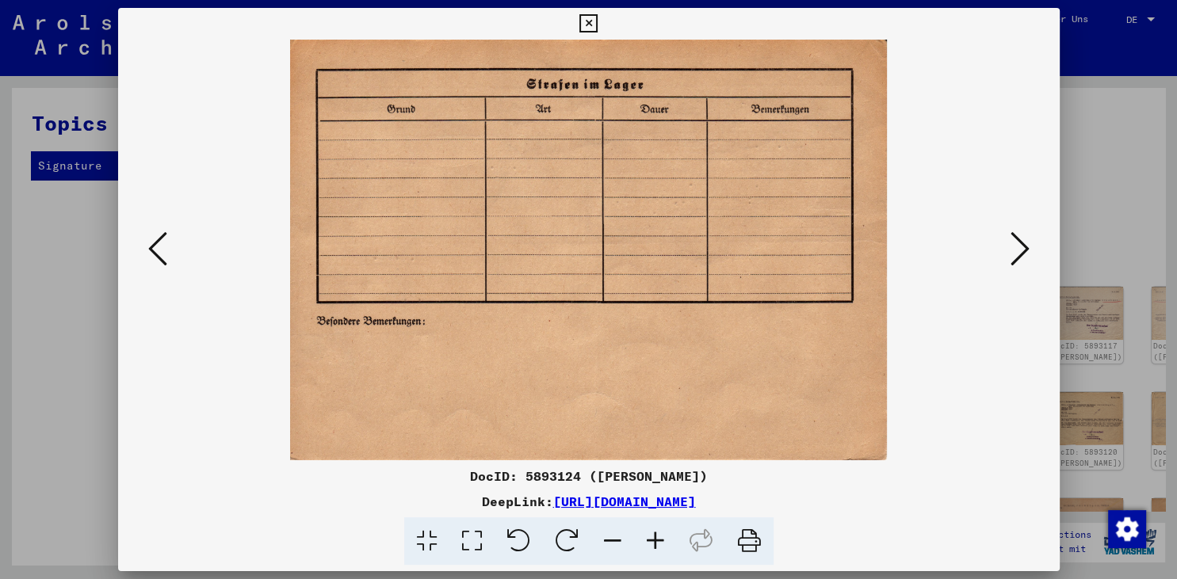
click at [145, 258] on button at bounding box center [157, 249] width 29 height 45
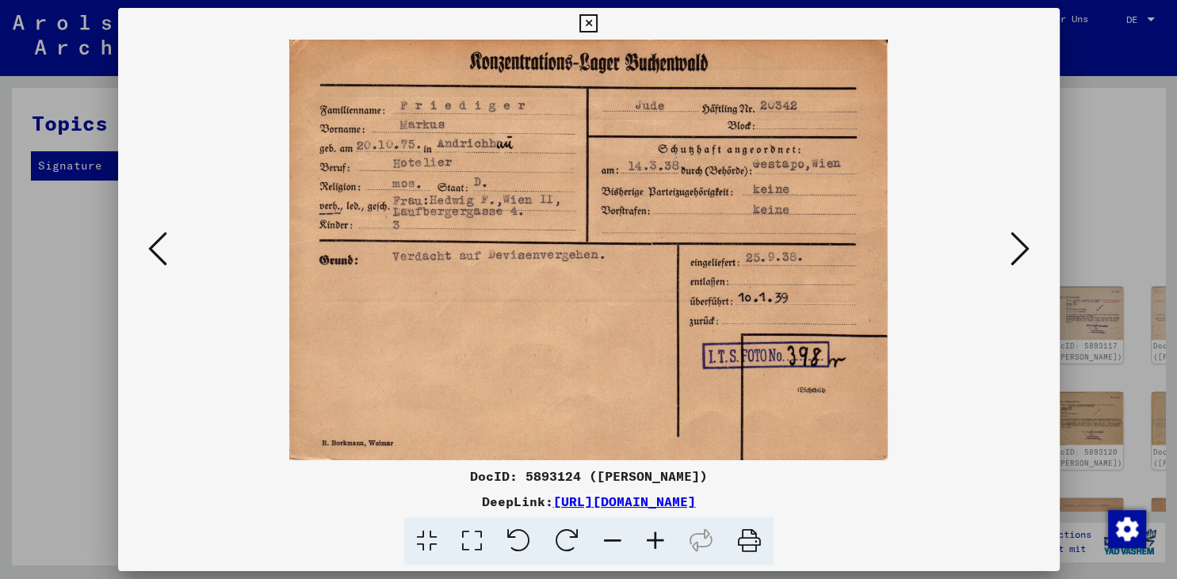
click at [1021, 258] on icon at bounding box center [1019, 249] width 19 height 38
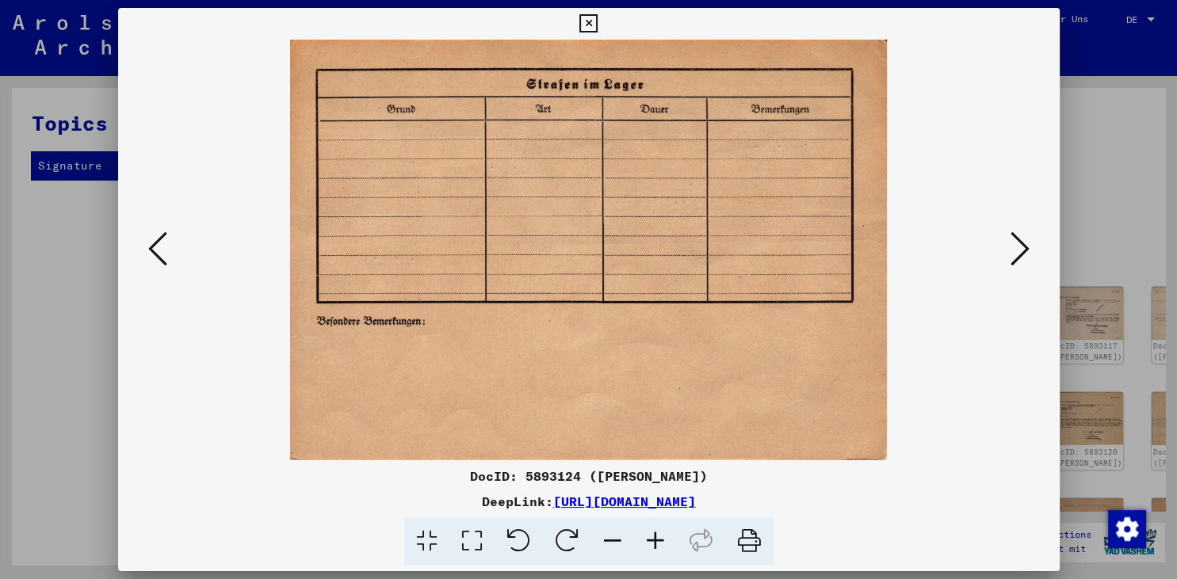
click at [1021, 258] on icon at bounding box center [1019, 249] width 19 height 38
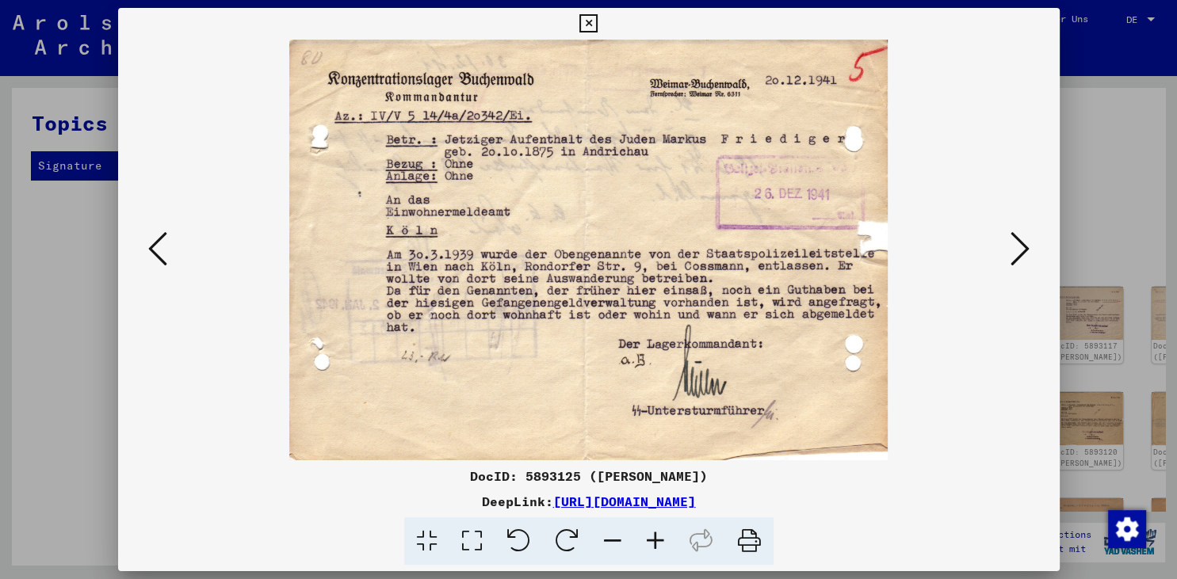
click at [1021, 258] on icon at bounding box center [1019, 249] width 19 height 38
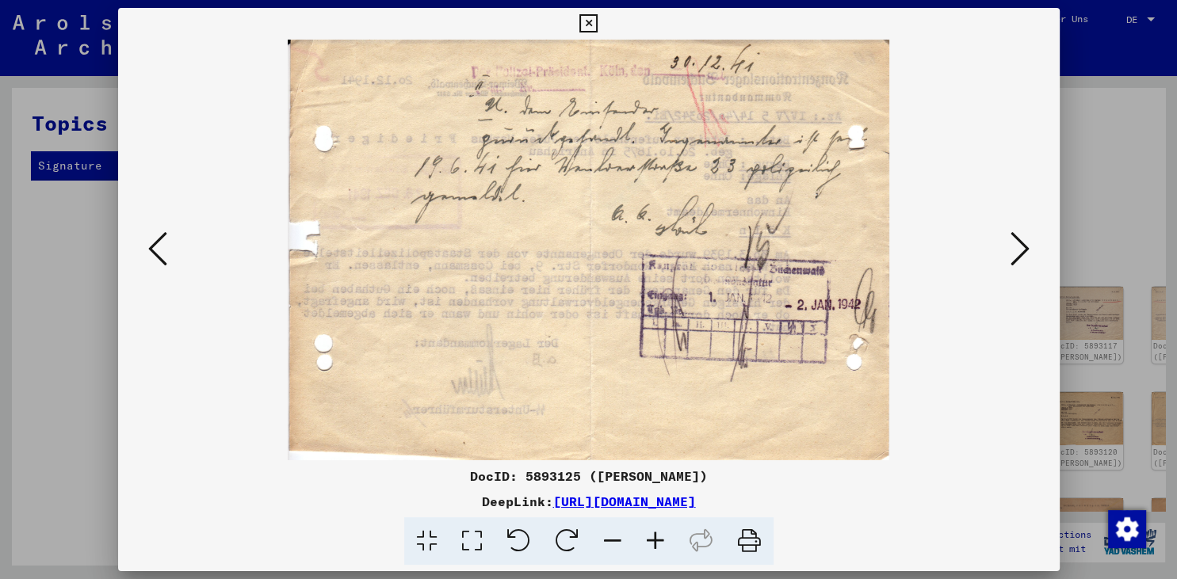
click at [1021, 258] on icon at bounding box center [1019, 249] width 19 height 38
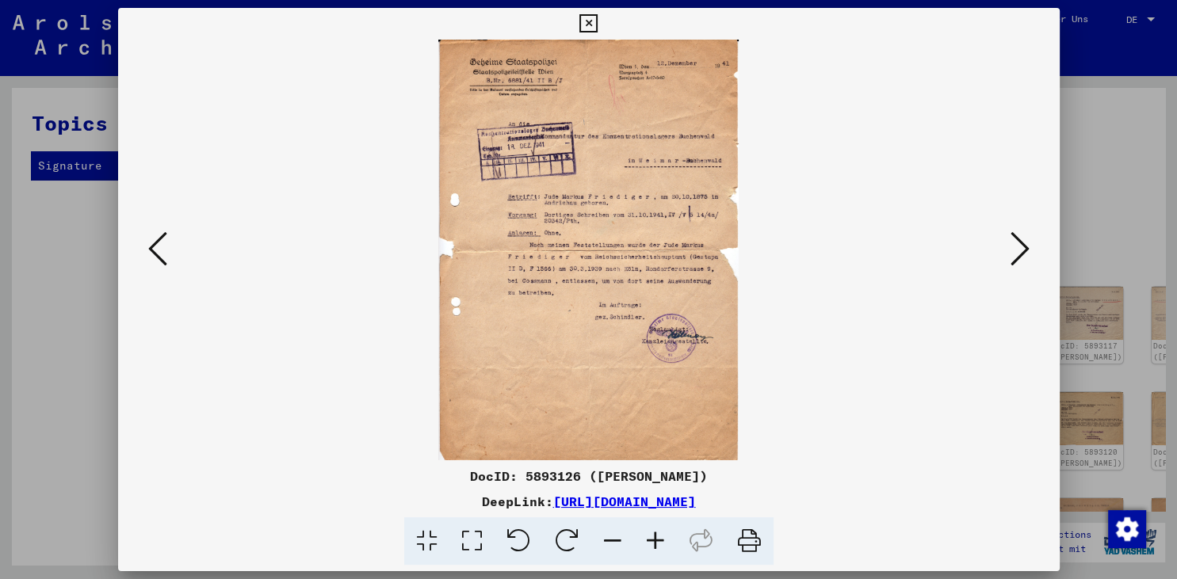
click at [1021, 258] on icon at bounding box center [1019, 249] width 19 height 38
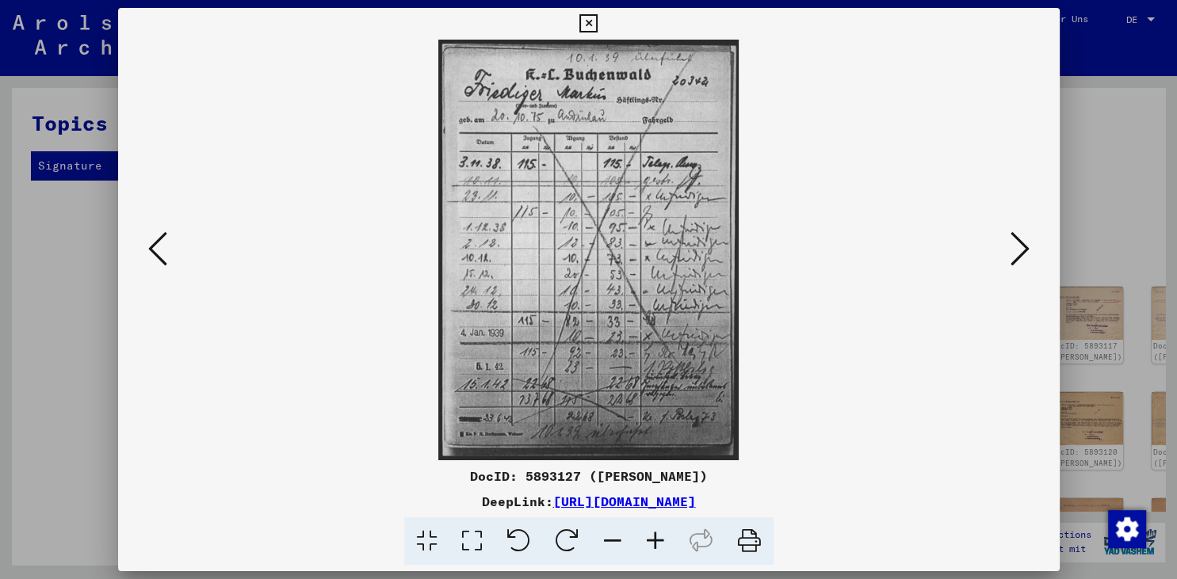
click at [1021, 258] on icon at bounding box center [1019, 249] width 19 height 38
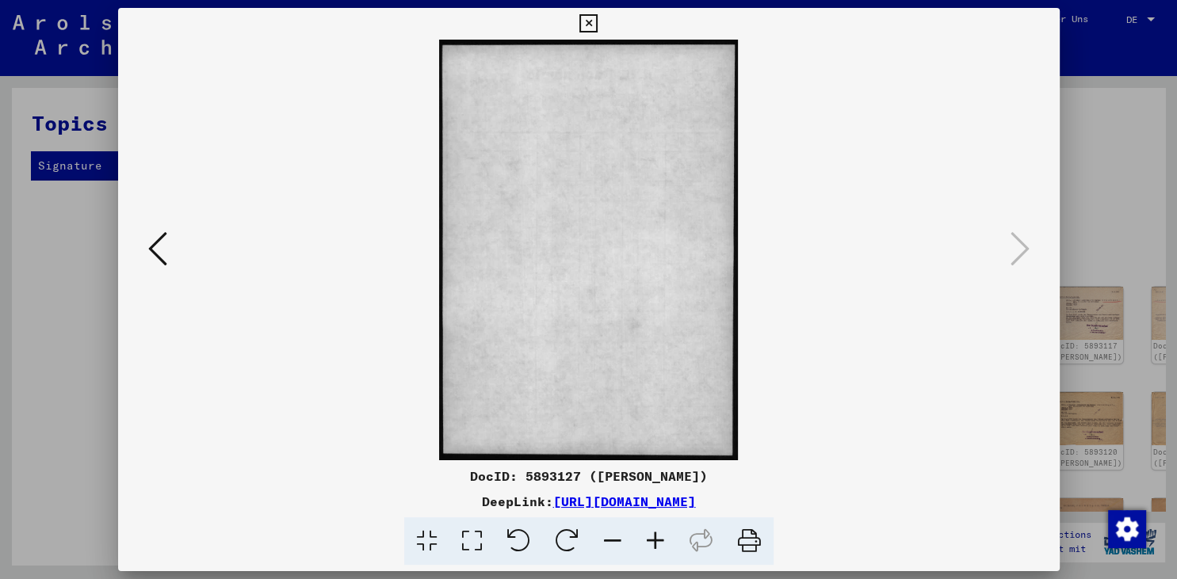
click at [597, 22] on icon at bounding box center [588, 23] width 18 height 19
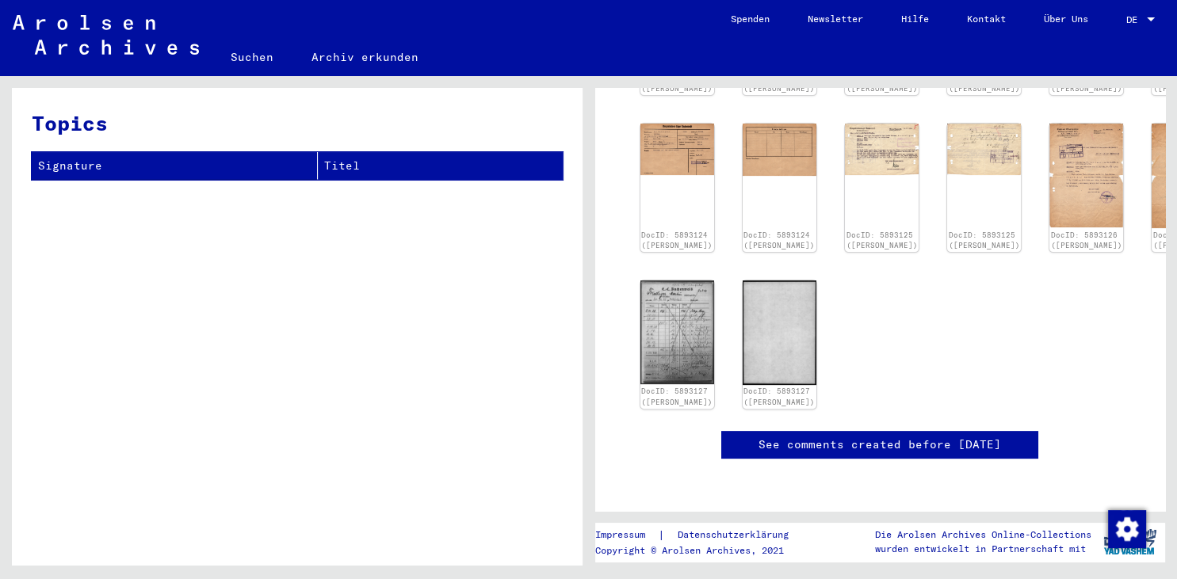
scroll to position [1000, 0]
click at [674, 490] on div at bounding box center [880, 483] width 531 height 17
click at [689, 548] on p "Copyright © Arolsen Archives, 2021" at bounding box center [701, 551] width 212 height 14
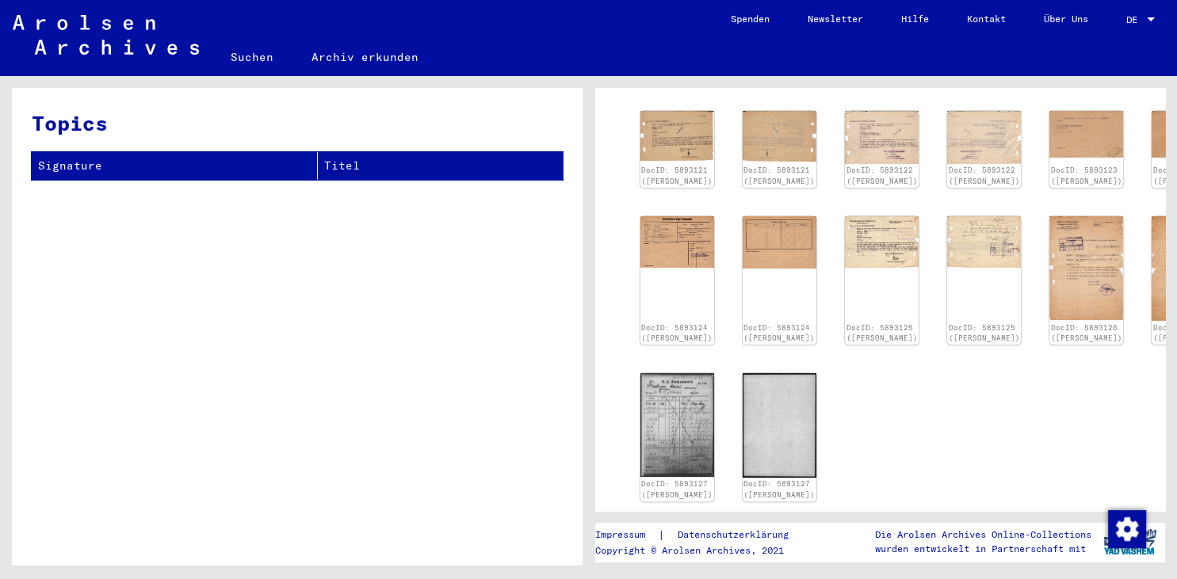
scroll to position [0, 0]
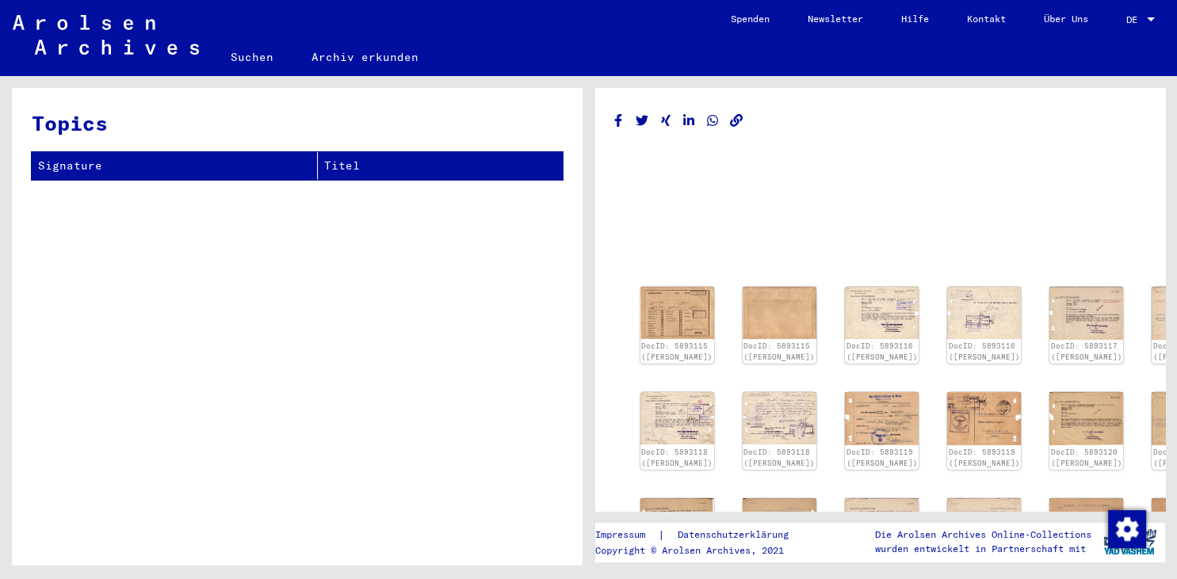
click at [151, 158] on th "Signature" at bounding box center [175, 166] width 286 height 28
click at [676, 192] on div at bounding box center [880, 209] width 531 height 127
click at [354, 163] on th "Titel" at bounding box center [440, 166] width 245 height 28
click at [673, 312] on img at bounding box center [677, 312] width 78 height 55
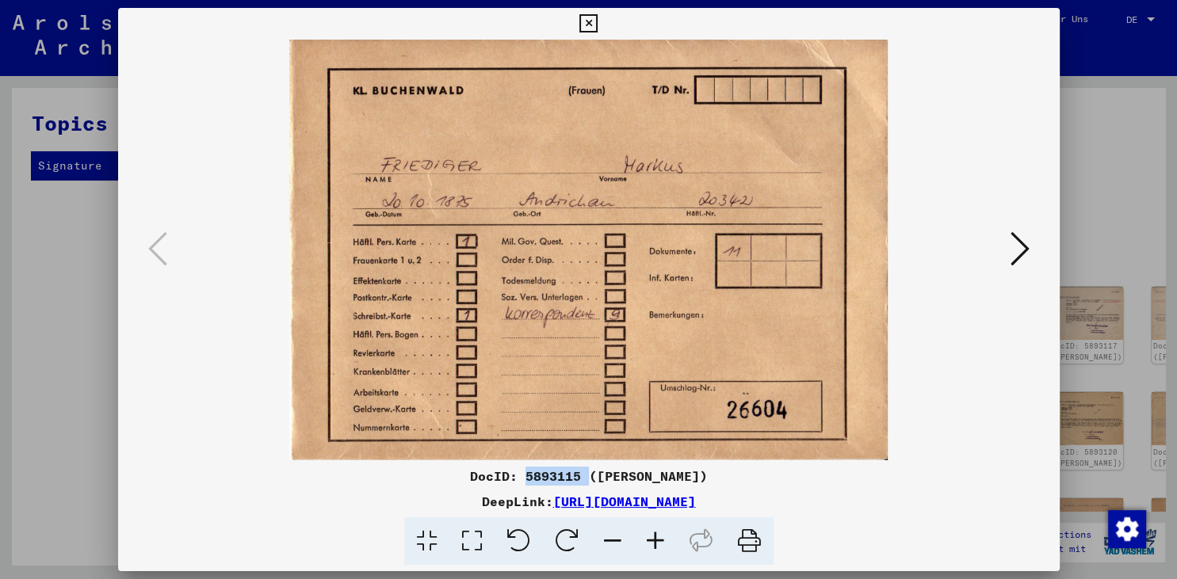
drag, startPoint x: 515, startPoint y: 479, endPoint x: 574, endPoint y: 479, distance: 58.6
click at [574, 479] on div "DocID: 5893115 ([PERSON_NAME])" at bounding box center [588, 476] width 941 height 19
drag, startPoint x: 869, startPoint y: 499, endPoint x: 391, endPoint y: 512, distance: 478.8
click at [391, 512] on div "DocID: 5893115 ([PERSON_NAME]) DeepLink: [URL][DOMAIN_NAME]" at bounding box center [588, 516] width 941 height 99
copy div "[URL][DOMAIN_NAME]"
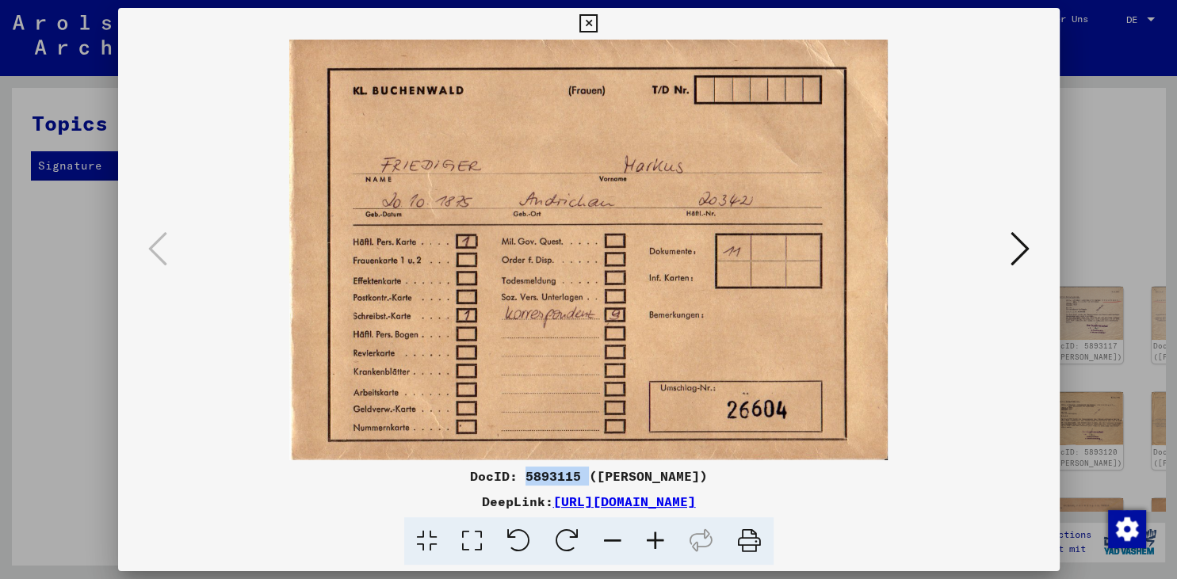
click at [597, 24] on icon at bounding box center [588, 23] width 18 height 19
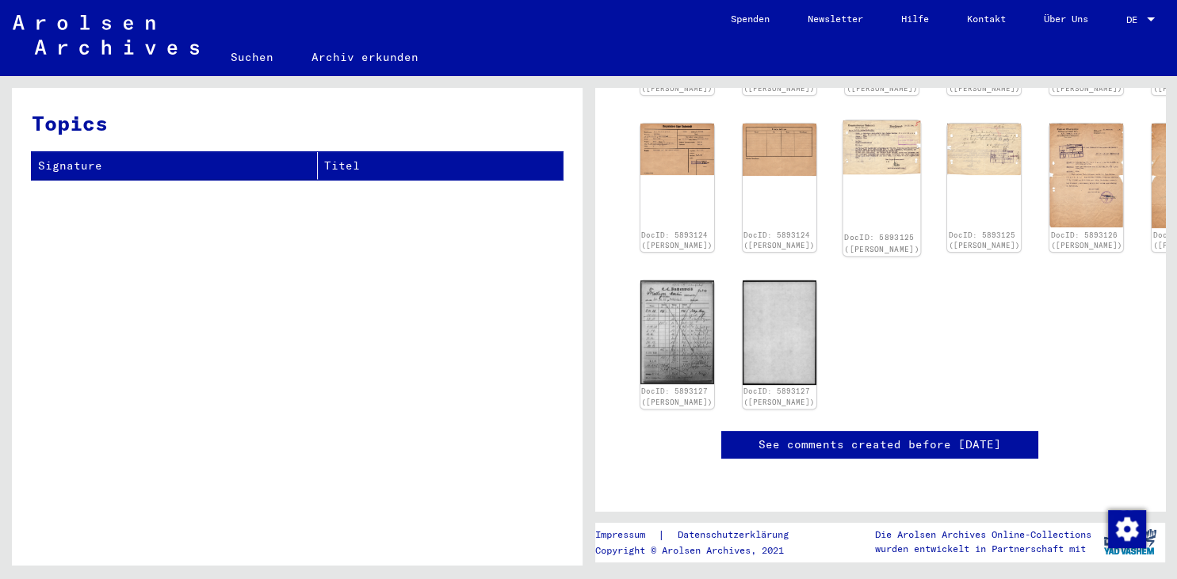
scroll to position [875, 0]
